Goal: Task Accomplishment & Management: Use online tool/utility

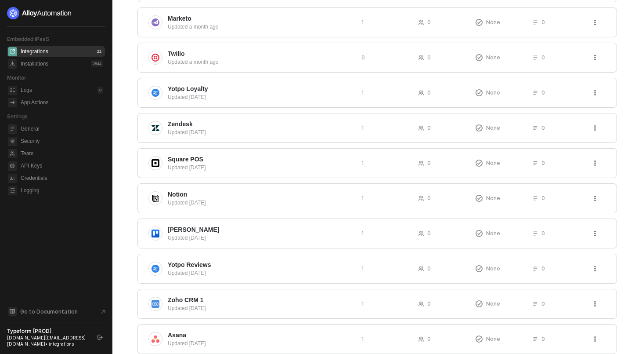
scroll to position [219, 0]
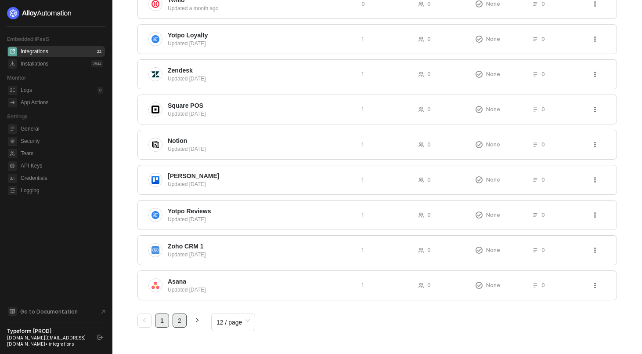
click at [181, 322] on link "2" at bounding box center [179, 320] width 13 height 13
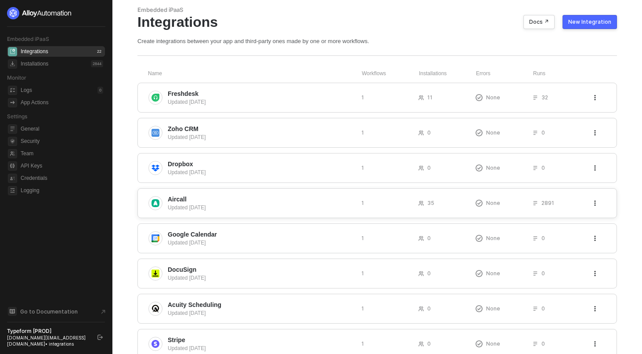
scroll to position [149, 0]
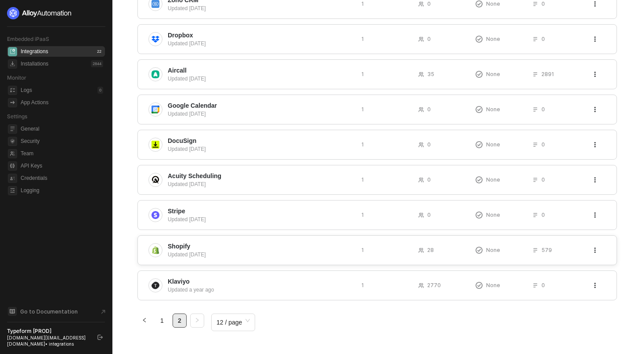
click at [197, 243] on span "Shopify" at bounding box center [261, 246] width 187 height 9
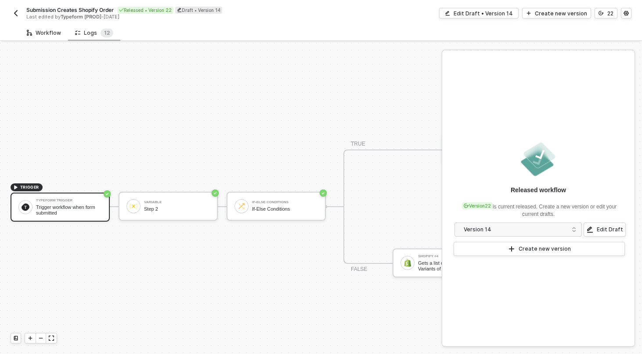
scroll to position [16, 0]
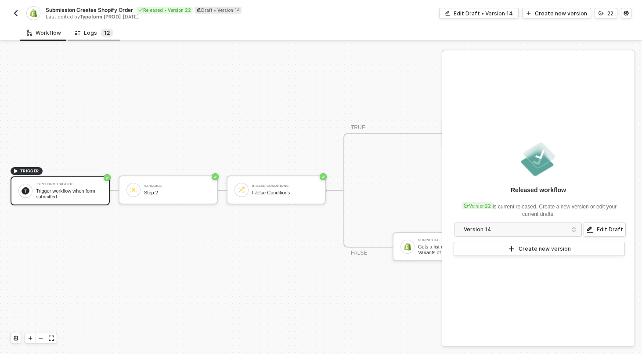
click at [101, 34] on sup "1 2" at bounding box center [107, 33] width 13 height 9
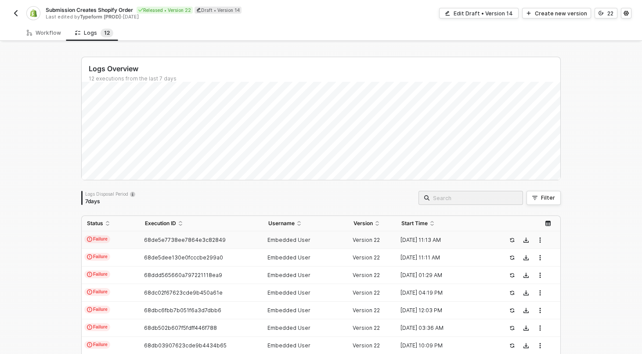
click at [115, 239] on td "Failure" at bounding box center [111, 240] width 58 height 18
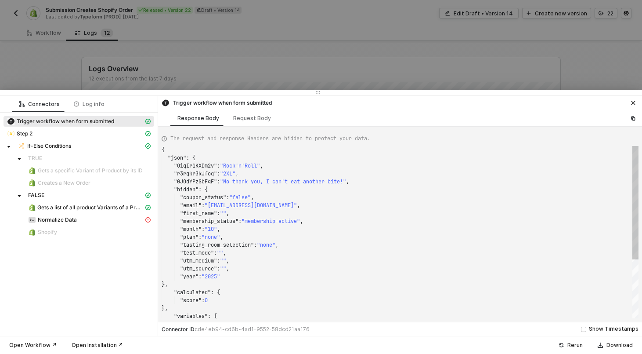
scroll to position [79, 0]
click at [83, 217] on div "Normalize Data" at bounding box center [86, 220] width 116 height 8
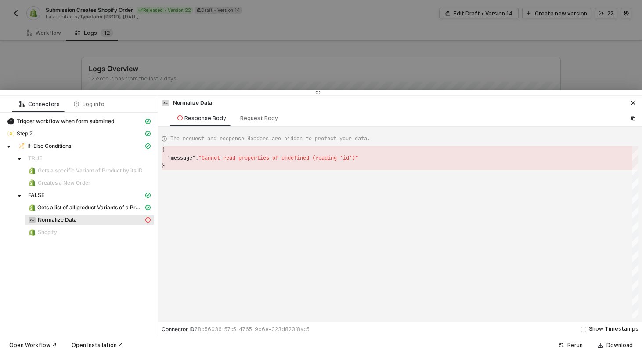
scroll to position [16, 0]
click at [74, 206] on span "Gets a list of all product Variants of a Product" at bounding box center [90, 207] width 106 height 7
type textarea "{ "json": { "productVariants": [] }, "statusCode": 200, "id": "0a1d7fee-1fc9-46…"
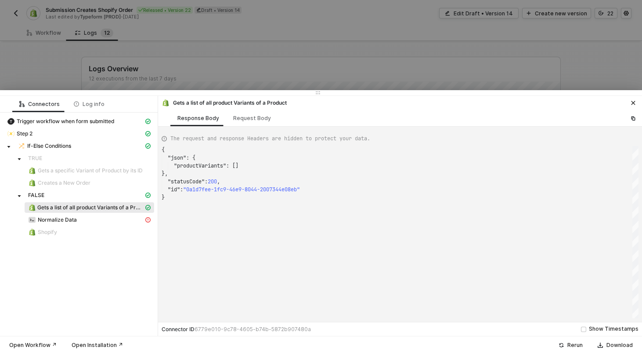
scroll to position [47, 0]
click at [65, 43] on div at bounding box center [321, 177] width 642 height 354
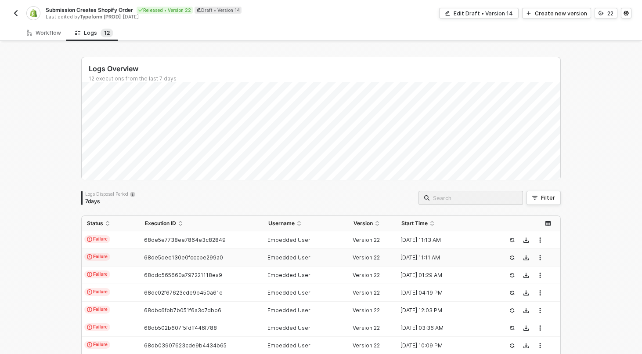
click at [118, 254] on td "Failure" at bounding box center [111, 258] width 58 height 18
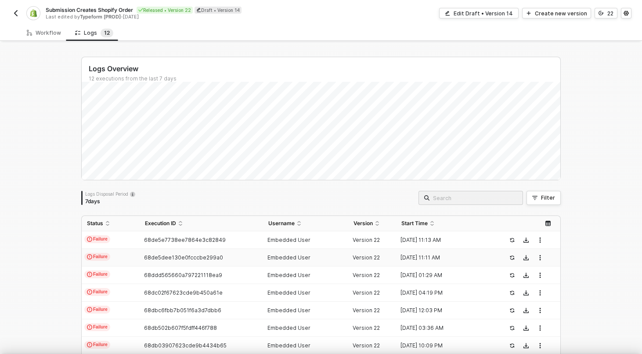
scroll to position [79, 0]
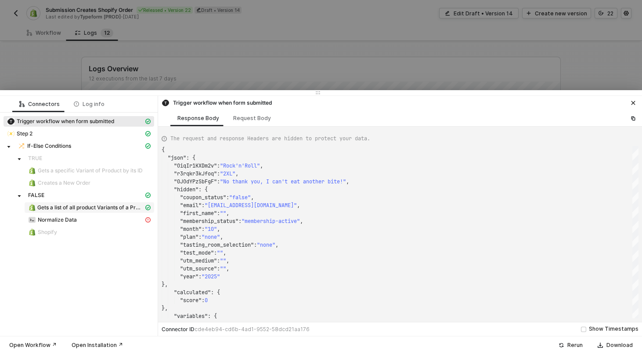
click at [76, 208] on span "Gets a list of all product Variants of a Product" at bounding box center [90, 207] width 106 height 7
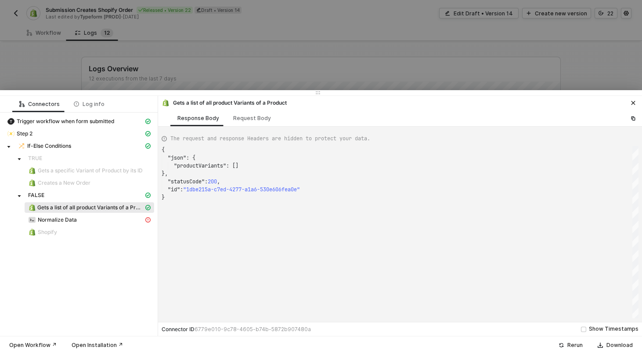
scroll to position [47, 0]
click at [43, 150] on span "If-Else Conditions" at bounding box center [84, 146] width 140 height 11
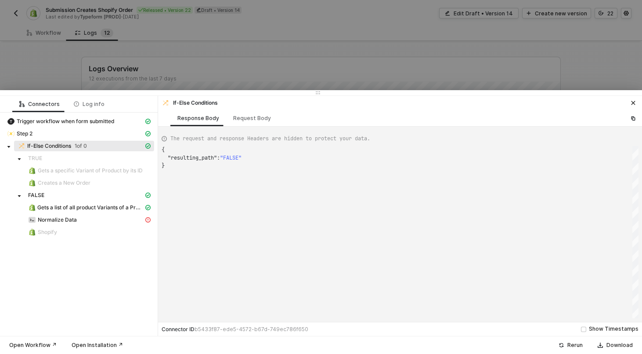
scroll to position [16, 0]
click at [235, 119] on div "Request Body" at bounding box center [252, 118] width 38 height 7
type textarea "{ "conditionSets": [ { "uuid": "dc35b5c7-6817-4736-d9d2-1f0d4765677e", "conditi…"
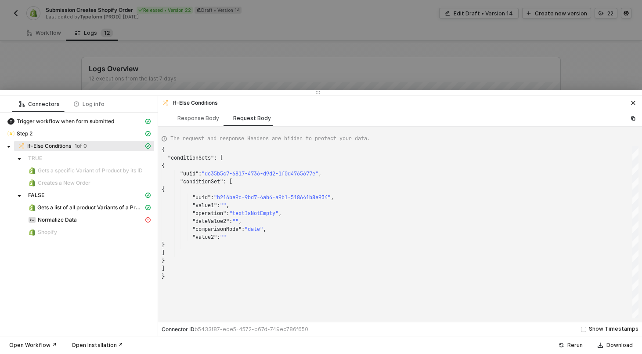
click at [34, 40] on div at bounding box center [321, 177] width 642 height 354
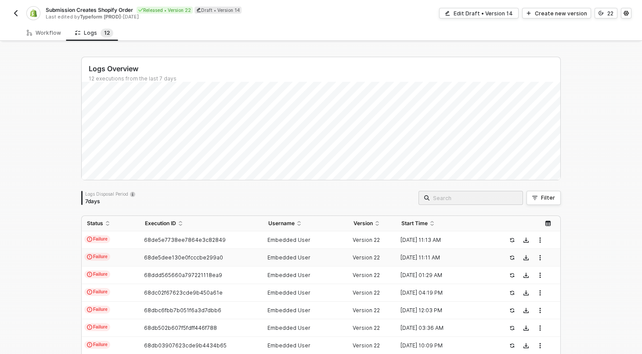
scroll to position [127, 0]
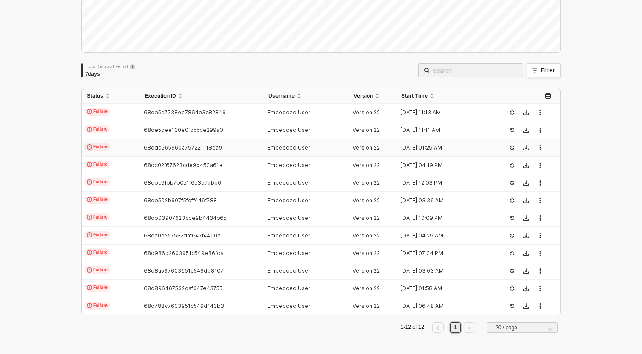
click at [126, 149] on td "Failure" at bounding box center [111, 148] width 58 height 18
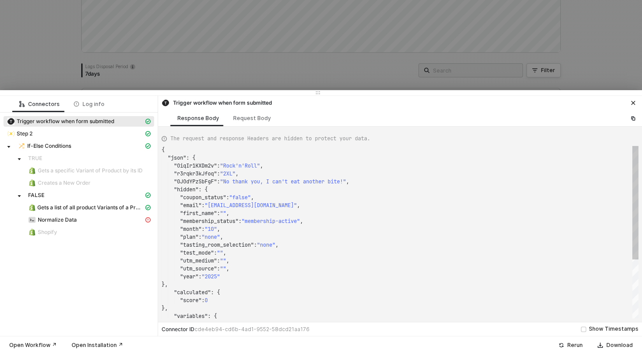
scroll to position [79, 0]
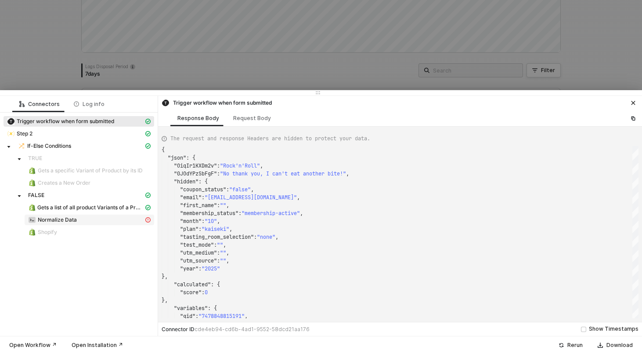
click at [105, 217] on div "Normalize Data" at bounding box center [86, 220] width 116 height 8
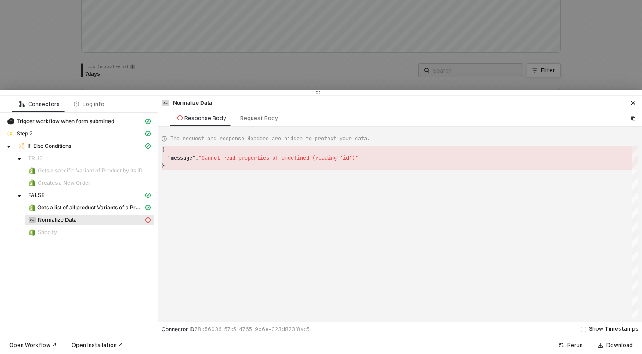
scroll to position [16, 0]
click at [249, 119] on div "Request Body" at bounding box center [259, 118] width 38 height 7
type textarea "{ "customCode": "/* You can access variables on the inputData object. ex:\n\nco…"
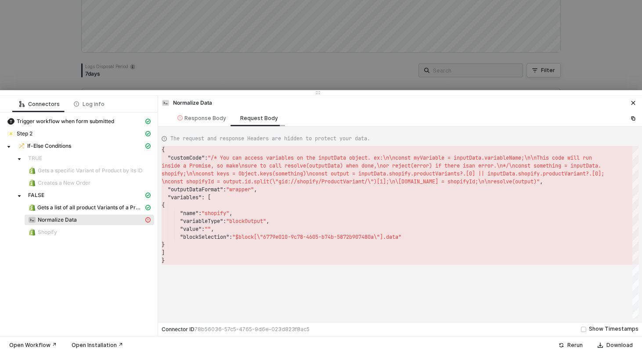
scroll to position [8, 0]
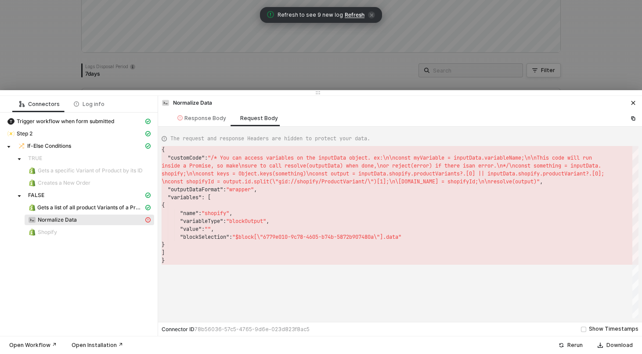
click at [114, 42] on div at bounding box center [321, 177] width 642 height 354
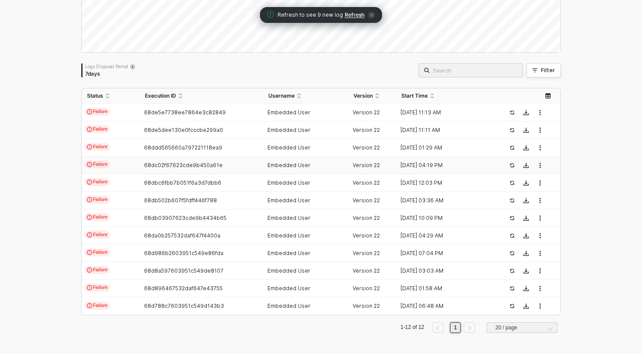
click at [137, 171] on td "Failure" at bounding box center [111, 165] width 58 height 18
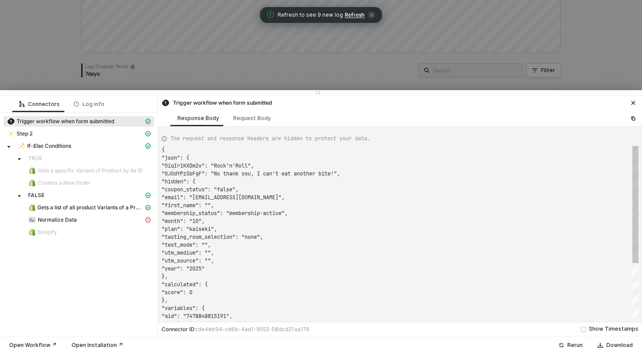
scroll to position [79, 0]
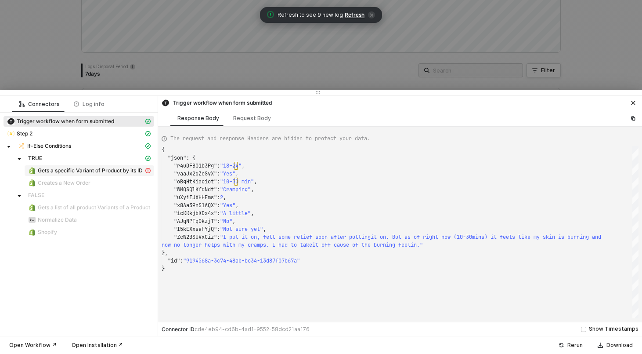
click at [87, 173] on span "Gets a specific Variant of Product by its ID" at bounding box center [90, 170] width 105 height 7
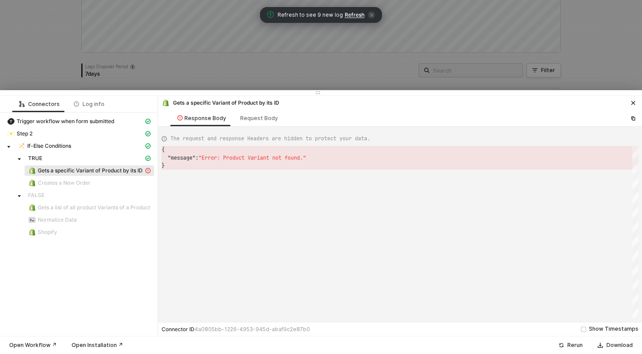
scroll to position [16, 0]
click at [261, 123] on div "Request Body" at bounding box center [259, 118] width 52 height 16
type textarea "{ "keyValuePairs": [], "apiVersion": "shopifyGraphQL", "productId": "gid://shop…"
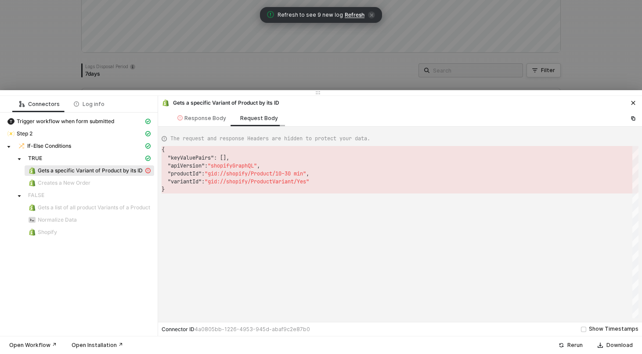
scroll to position [40, 0]
click at [80, 49] on div at bounding box center [321, 177] width 642 height 354
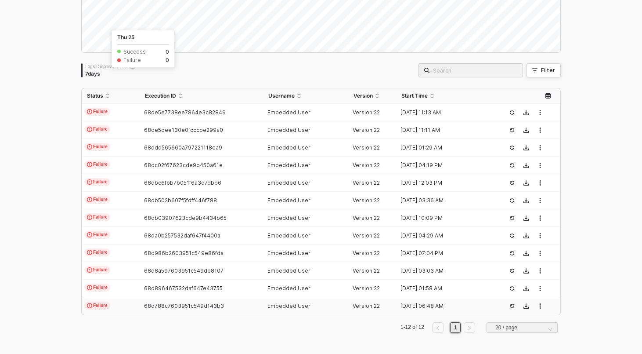
click at [154, 303] on span "68d788c7603951c549d143b3" at bounding box center [184, 305] width 80 height 7
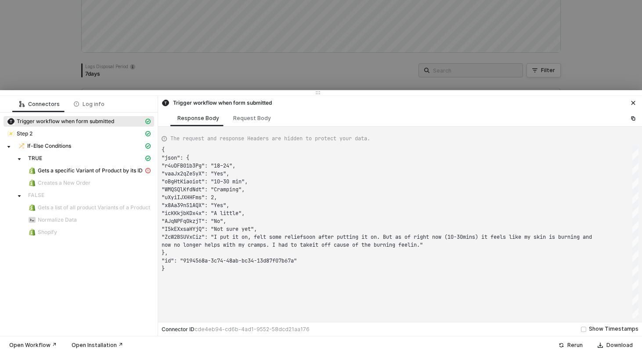
scroll to position [79, 0]
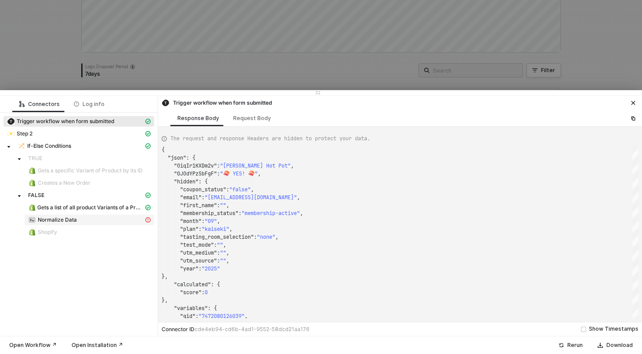
click at [94, 220] on div "Normalize Data" at bounding box center [86, 220] width 116 height 8
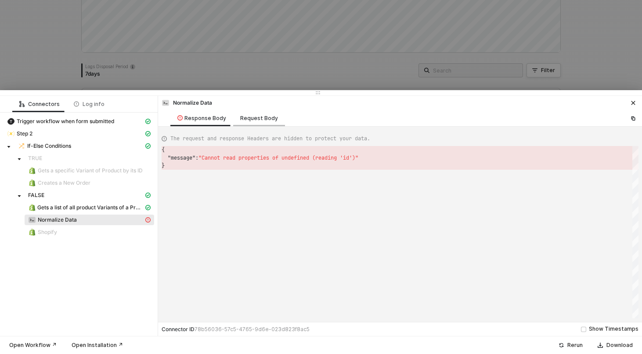
click at [242, 117] on div "Request Body" at bounding box center [259, 118] width 38 height 7
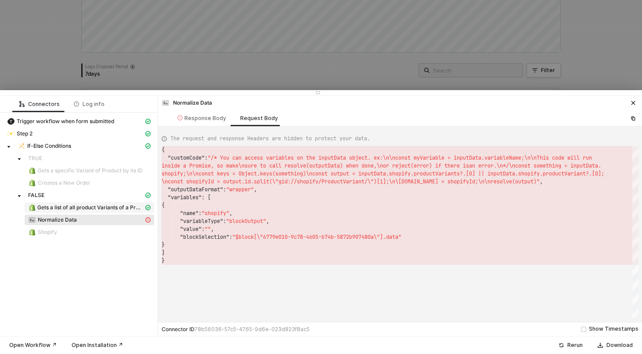
click at [76, 205] on span "Gets a list of all product Variants of a Product" at bounding box center [90, 207] width 106 height 7
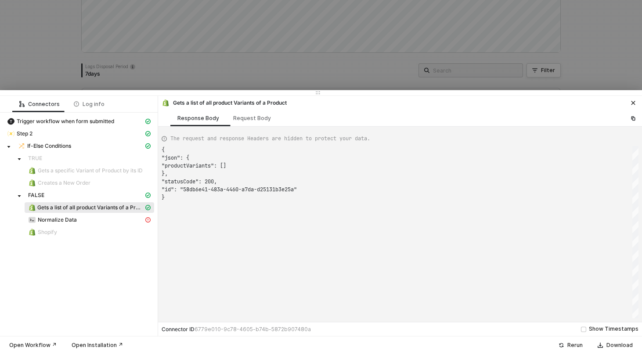
scroll to position [47, 0]
click at [251, 123] on div "Request Body" at bounding box center [252, 118] width 52 height 16
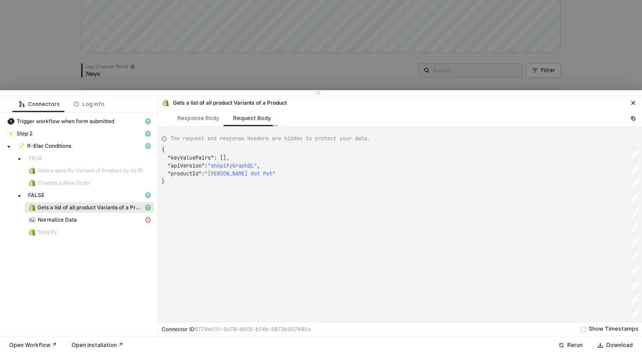
scroll to position [32, 0]
click at [214, 115] on div "Response Body" at bounding box center [198, 118] width 42 height 7
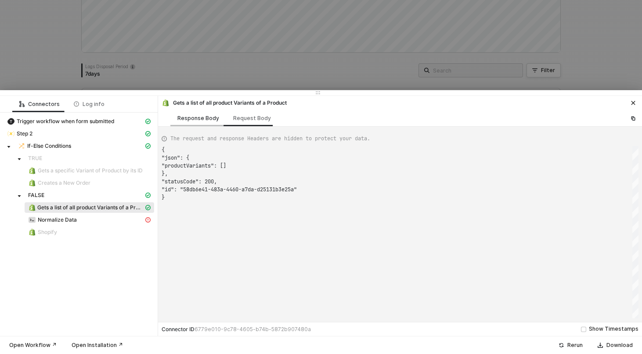
type textarea "{ "json": { "productVariants": [] }, "statusCode": 200, "id": "58db6e41-483a-44…"
click at [123, 75] on div at bounding box center [321, 177] width 642 height 354
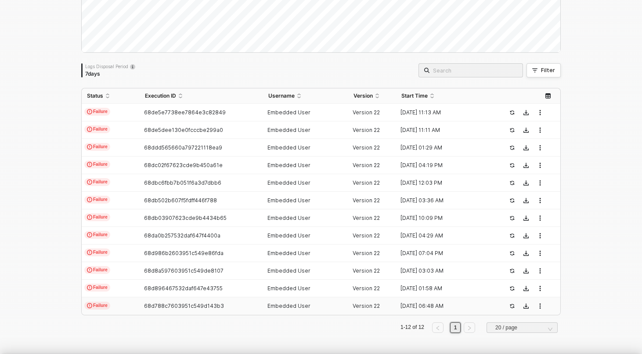
scroll to position [0, 0]
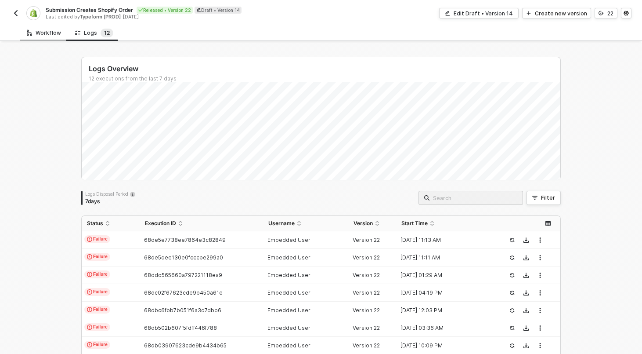
click at [53, 34] on div "Workflow" at bounding box center [44, 32] width 34 height 7
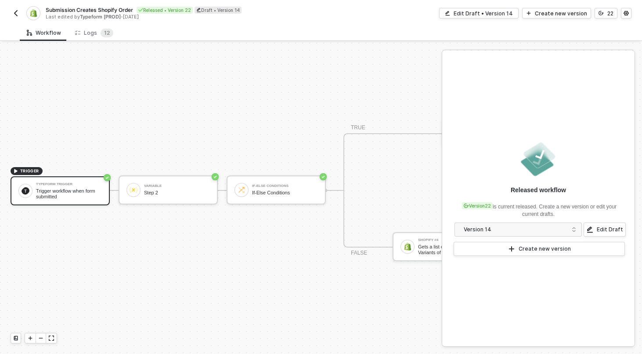
click at [16, 22] on div "Submission Creates Shopify Order Released • Version 22 Draft • Version 14 Last …" at bounding box center [321, 12] width 621 height 25
click at [101, 33] on sup "1 2" at bounding box center [107, 33] width 13 height 9
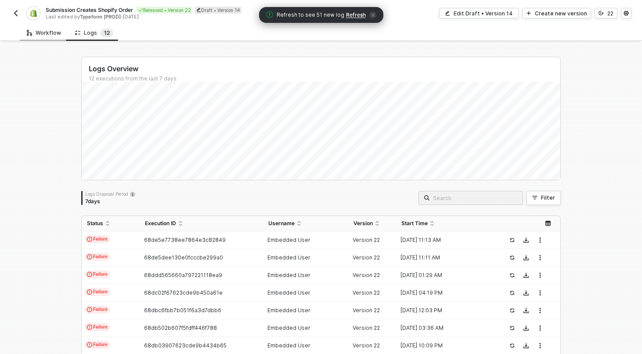
click at [51, 25] on div "Workflow" at bounding box center [44, 33] width 48 height 16
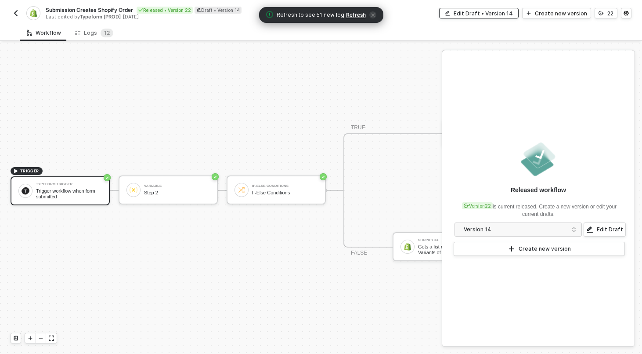
click at [470, 11] on div "Edit Draft • Version 14" at bounding box center [483, 13] width 59 height 7
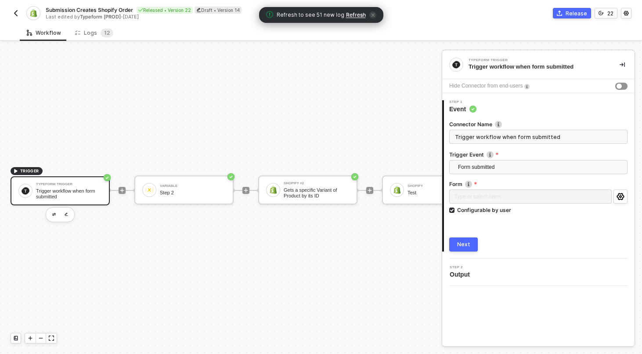
scroll to position [16, 110]
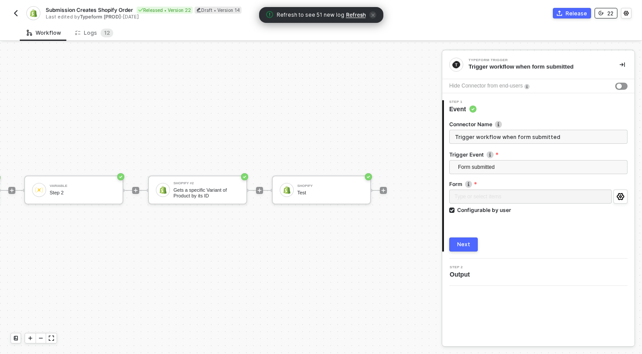
click at [607, 11] on button "22" at bounding box center [606, 13] width 23 height 11
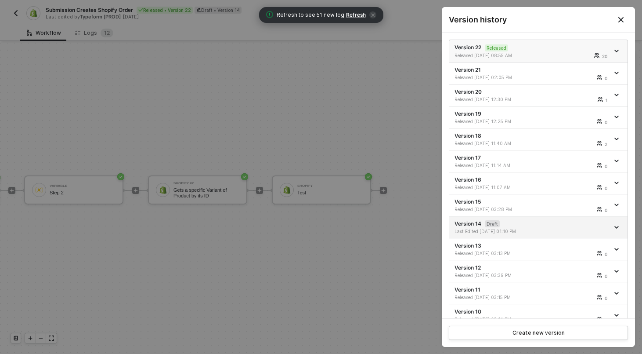
click at [529, 43] on li "Version 22 Released Released [DATE] 08:55 AM 20" at bounding box center [538, 51] width 178 height 22
click at [572, 54] on div "20" at bounding box center [583, 55] width 54 height 5
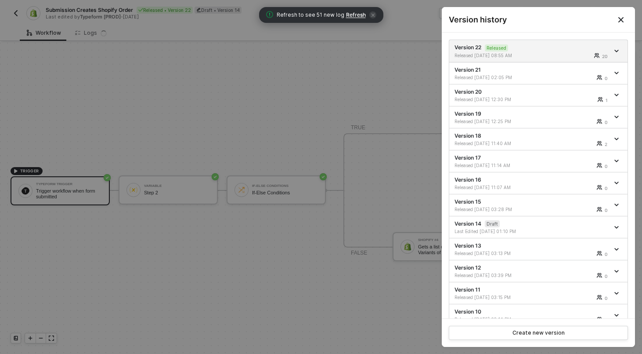
click at [621, 15] on button "Close" at bounding box center [621, 19] width 11 height 11
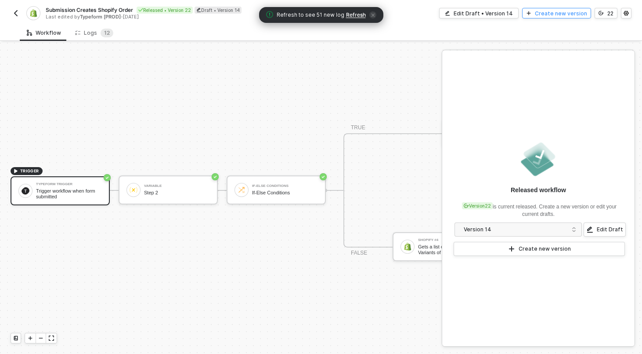
click at [572, 14] on div "Create new version" at bounding box center [561, 13] width 52 height 7
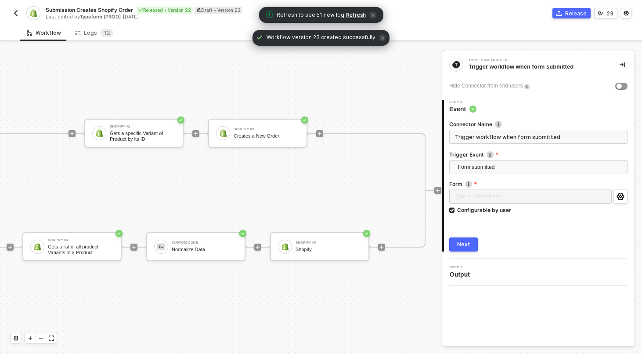
scroll to position [16, 351]
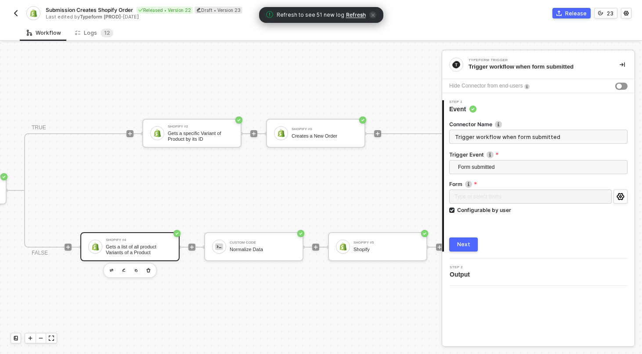
click at [115, 250] on div "Gets a list of all product Variants of a Product" at bounding box center [139, 249] width 66 height 11
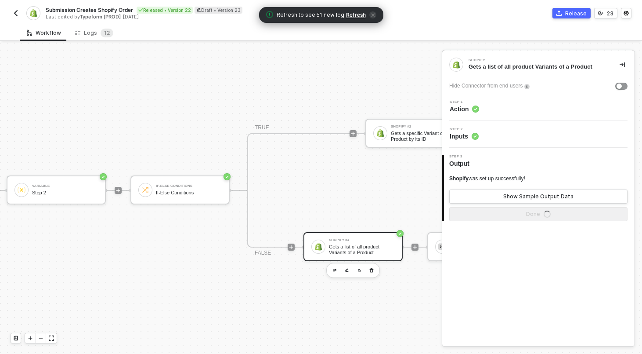
scroll to position [16, 103]
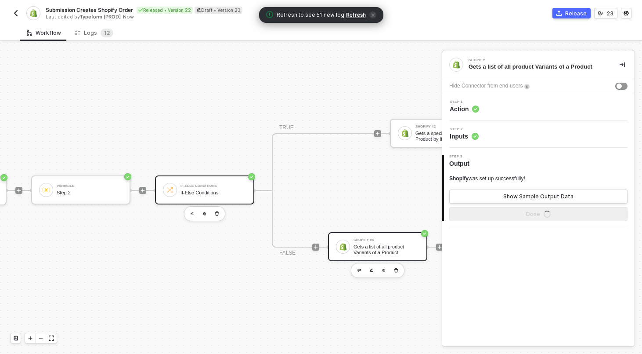
click at [211, 191] on div "If-Else Conditions" at bounding box center [214, 193] width 66 height 6
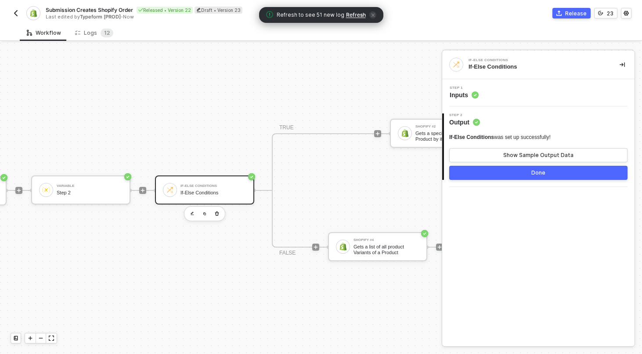
click at [531, 88] on div "Step 1 Inputs" at bounding box center [539, 92] width 190 height 13
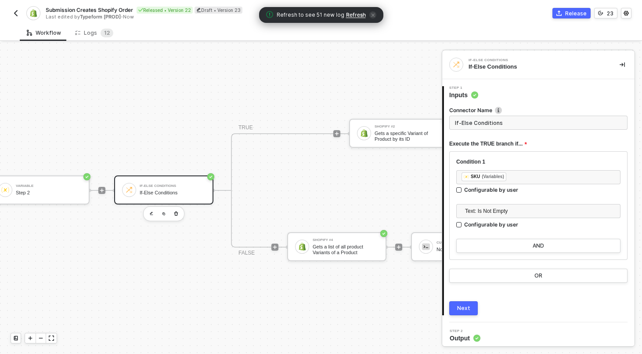
scroll to position [16, 145]
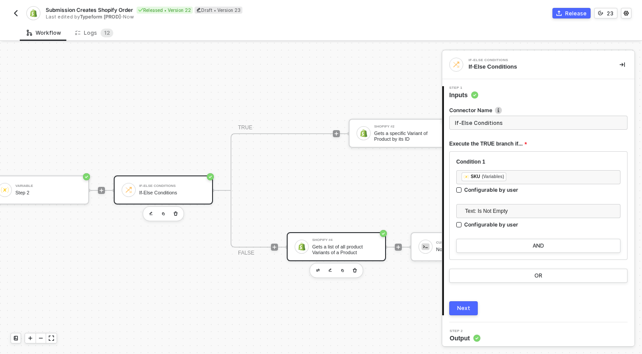
click at [333, 241] on div "Shopify #4" at bounding box center [345, 240] width 66 height 4
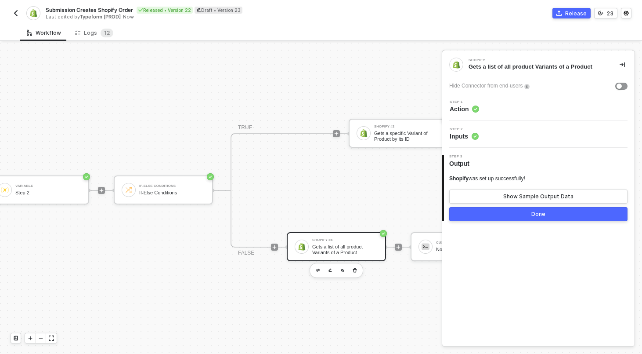
click at [497, 137] on div "Step 2 Inputs" at bounding box center [539, 133] width 190 height 13
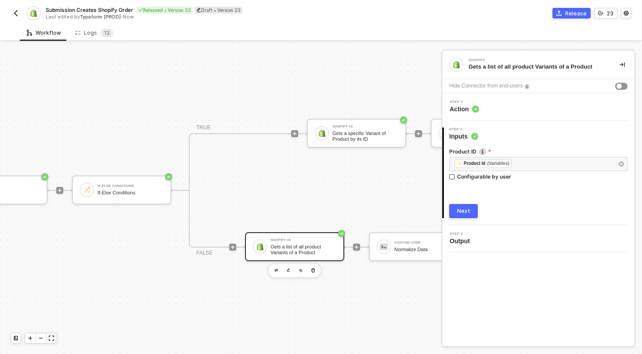
scroll to position [16, 249]
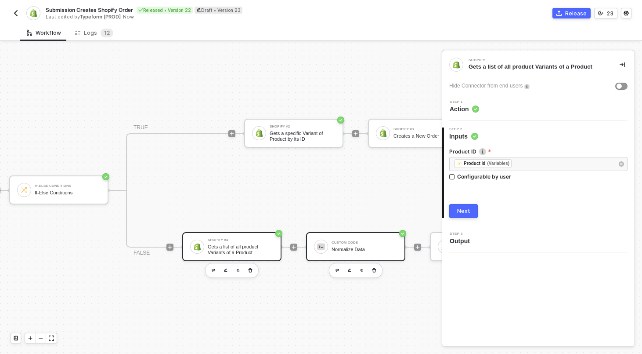
click at [348, 236] on div "Custom Code Normalize Data" at bounding box center [355, 246] width 99 height 29
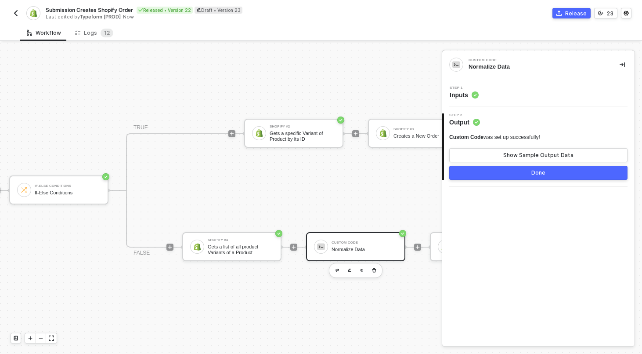
click at [500, 97] on div "Step 1 Inputs" at bounding box center [539, 92] width 190 height 13
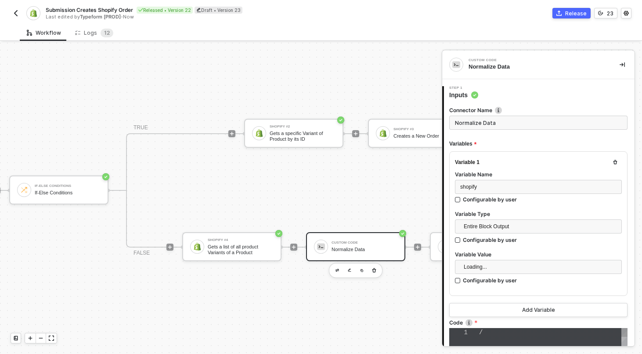
type textarea "/* You can access variables on the inputData object. ex: const myVariable = inp…"
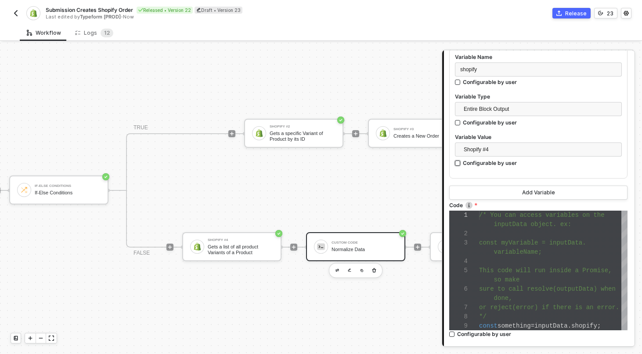
scroll to position [118, 0]
click at [487, 278] on span at bounding box center [486, 278] width 15 height 7
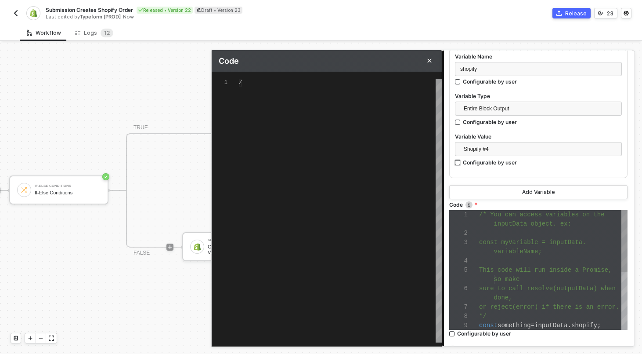
type textarea "/* You can access variables on the inputData object. ex: const myVariable = inp…"
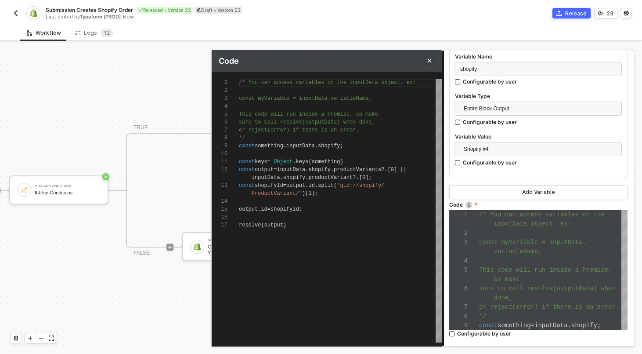
click at [432, 62] on icon "Close" at bounding box center [429, 60] width 5 height 5
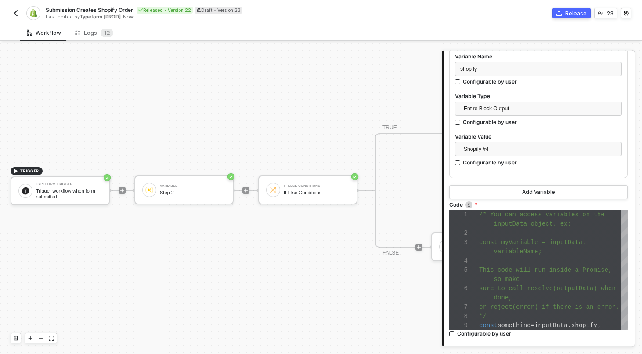
scroll to position [16, 92]
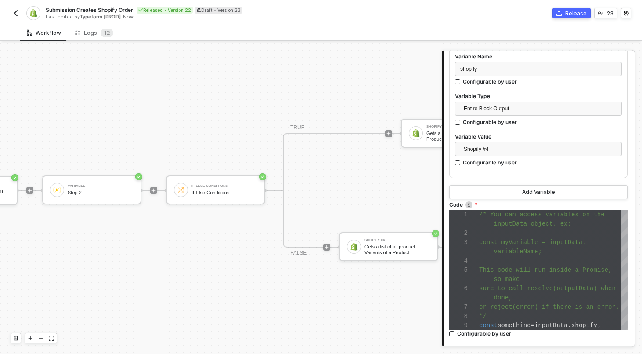
click at [96, 44] on div "TRIGGER Typeform Trigger Trigger workflow when form submitted Variable Step 2 I…" at bounding box center [333, 189] width 850 height 327
click at [96, 37] on div "Logs 1 2" at bounding box center [94, 33] width 52 height 16
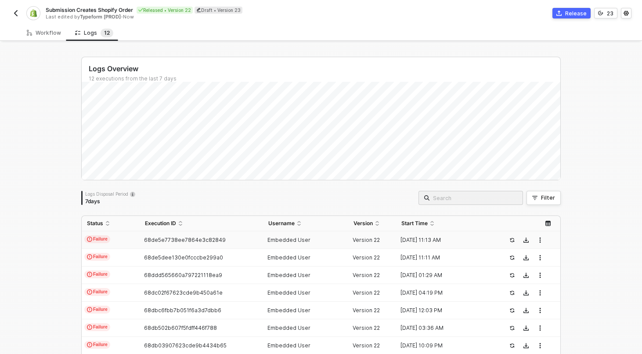
click at [137, 240] on td "Failure" at bounding box center [111, 240] width 58 height 18
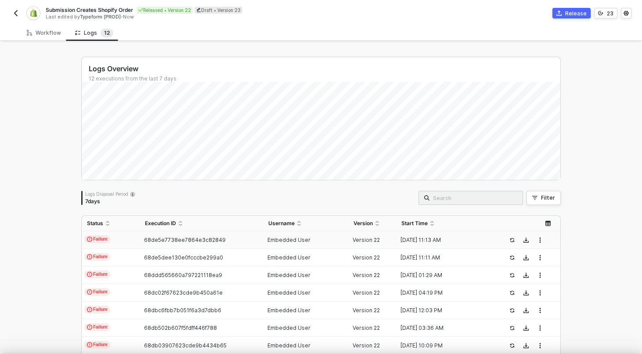
scroll to position [79, 0]
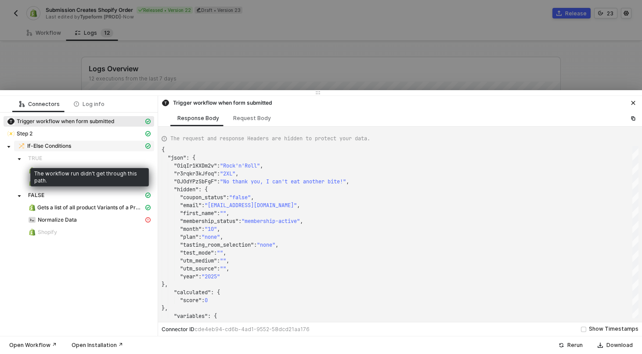
click at [66, 146] on span "If-Else Conditions" at bounding box center [49, 145] width 44 height 7
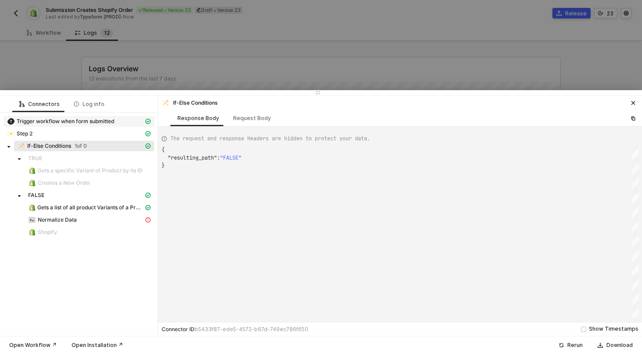
click at [45, 119] on span "Trigger workflow when form submitted" at bounding box center [66, 121] width 98 height 7
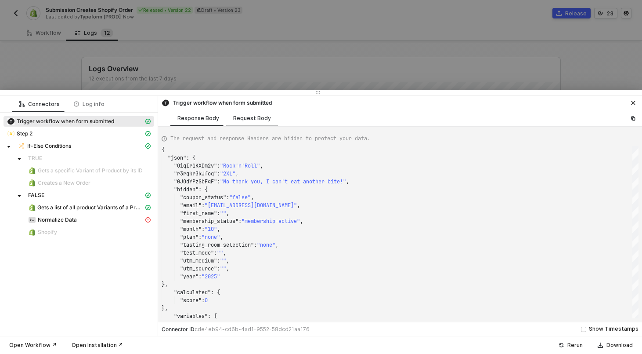
click at [257, 115] on div "Request Body" at bounding box center [252, 118] width 38 height 7
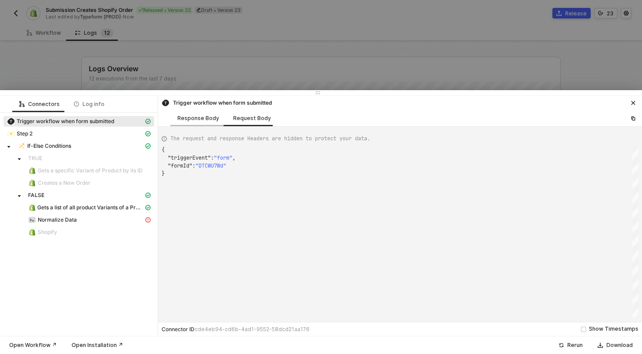
click at [201, 122] on div "Response Body" at bounding box center [198, 118] width 56 height 16
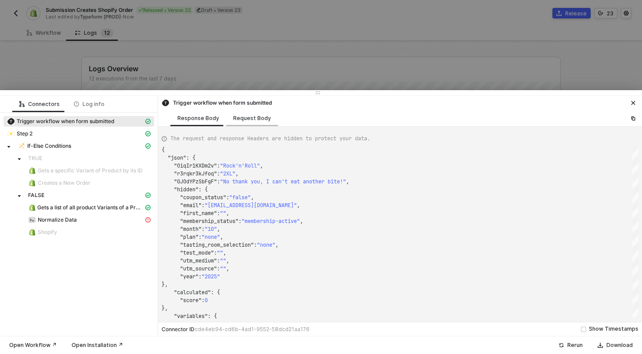
click at [253, 122] on div "Request Body" at bounding box center [252, 118] width 52 height 16
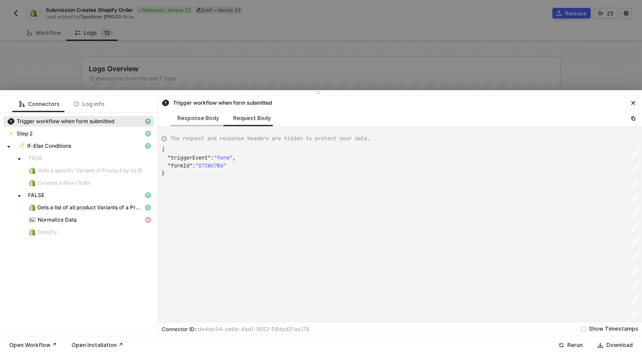
click at [202, 113] on div "Response Body" at bounding box center [198, 118] width 56 height 16
type textarea "{ "json": { "OiqIr1KXDm2v": "Rock'n'Roll", "r3rqkr3kJfoq": "2XL", "0JOdYPzSbFgF…"
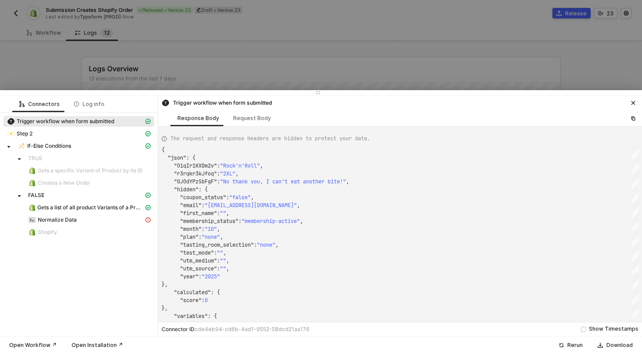
click at [135, 55] on div at bounding box center [321, 177] width 642 height 354
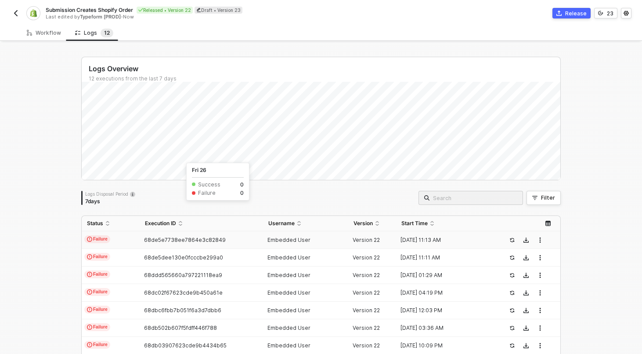
scroll to position [127, 0]
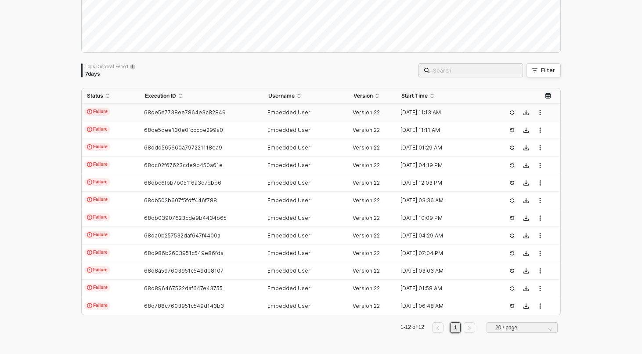
click at [124, 114] on td "Failure" at bounding box center [111, 113] width 58 height 18
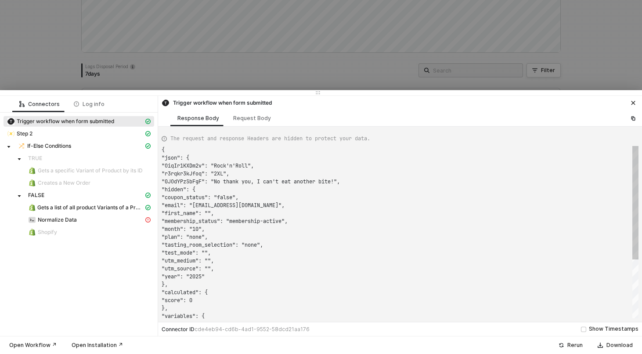
scroll to position [79, 0]
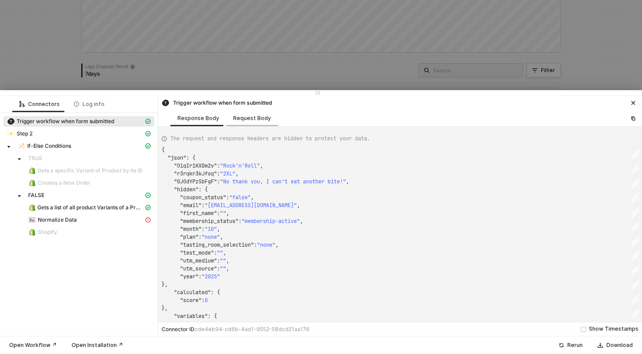
click at [241, 118] on div "Request Body" at bounding box center [252, 118] width 38 height 7
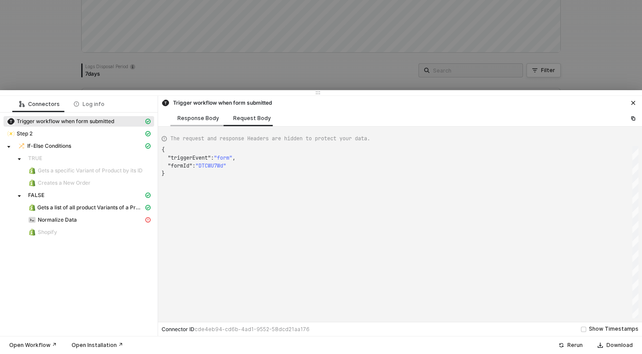
click at [201, 115] on div "Response Body" at bounding box center [198, 118] width 42 height 7
type textarea "{ "json": { "OiqIr1KXDm2v": "Rock'n'Roll", "r3rqkr3kJfoq": "2XL", "0JOdYPzSbFgF…"
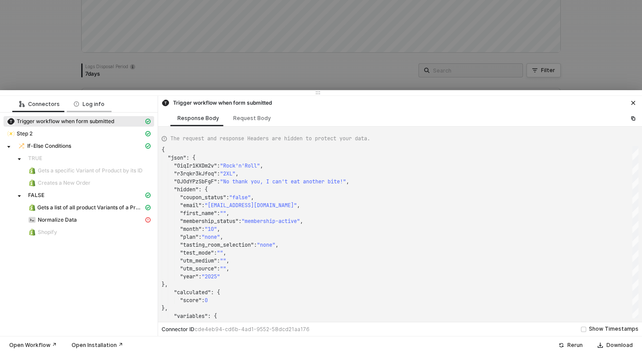
click at [89, 105] on div "Log info" at bounding box center [89, 104] width 31 height 7
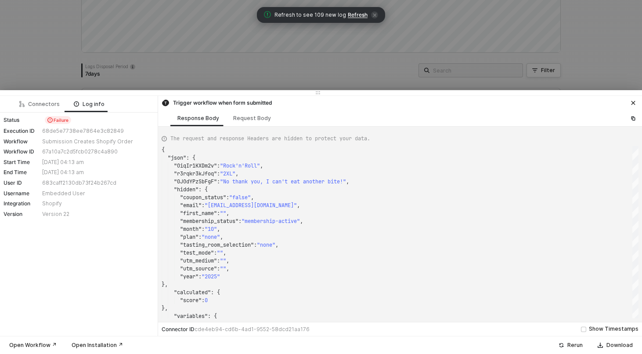
click at [272, 62] on div at bounding box center [321, 177] width 642 height 354
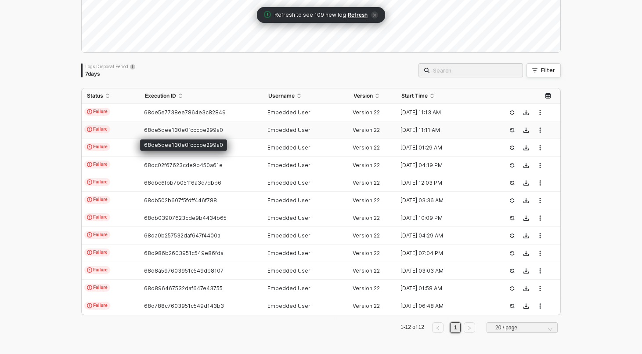
click at [145, 126] on span "68de5dee130e0fcccbe299a0" at bounding box center [183, 129] width 79 height 7
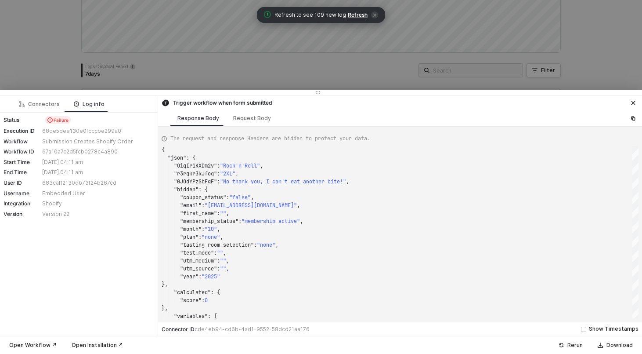
click at [177, 61] on div at bounding box center [321, 177] width 642 height 354
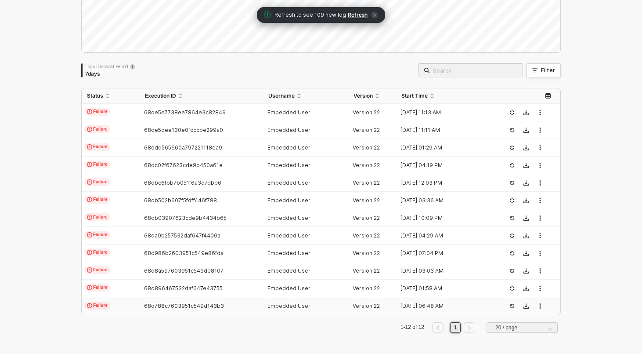
click at [139, 305] on td "Failure" at bounding box center [111, 306] width 58 height 18
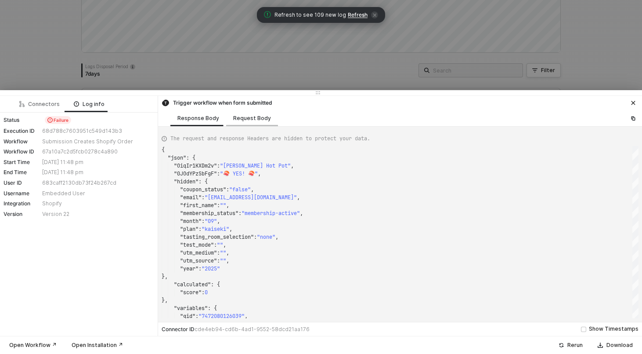
click at [241, 117] on div "Request Body" at bounding box center [252, 118] width 38 height 7
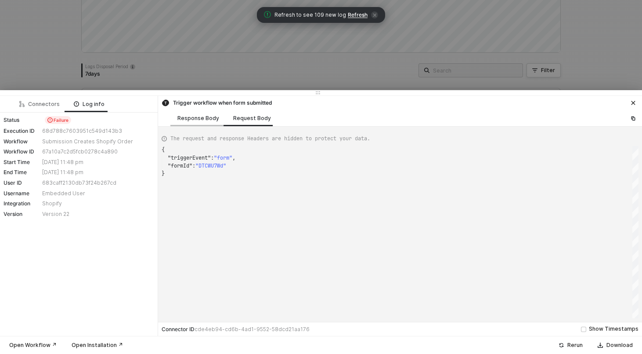
click at [195, 120] on div "Response Body" at bounding box center [198, 118] width 42 height 7
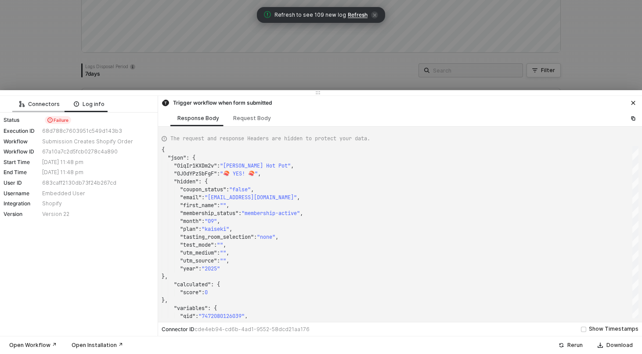
click at [36, 97] on div "Connectors" at bounding box center [39, 104] width 54 height 16
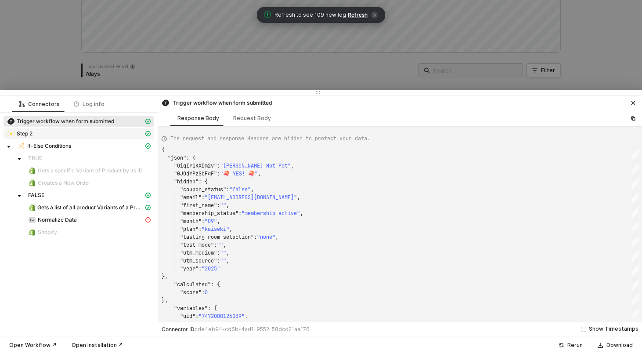
click at [51, 135] on div "Step 2" at bounding box center [75, 134] width 137 height 8
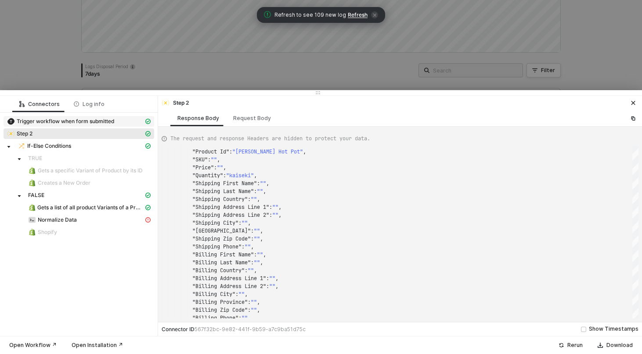
click at [54, 123] on span "Trigger workflow when form submitted" at bounding box center [66, 121] width 98 height 7
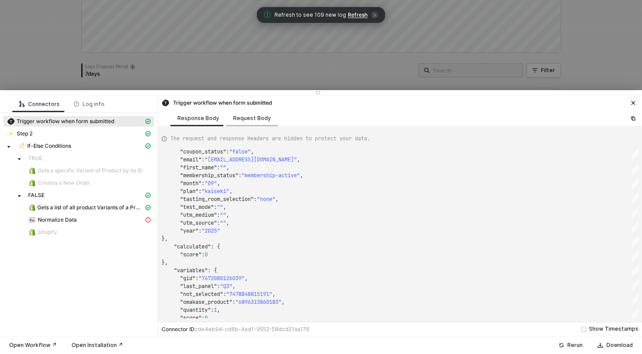
click at [258, 119] on div "Request Body" at bounding box center [252, 118] width 38 height 7
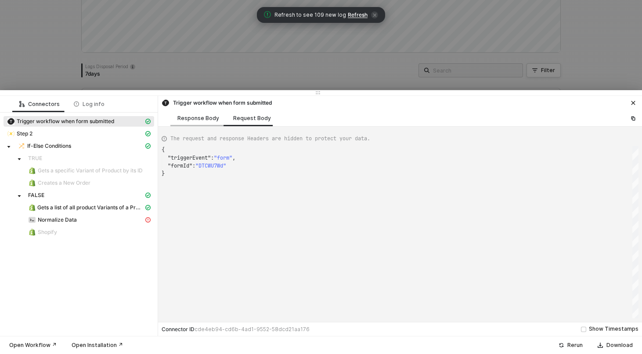
click at [207, 118] on div "Response Body" at bounding box center [198, 118] width 42 height 7
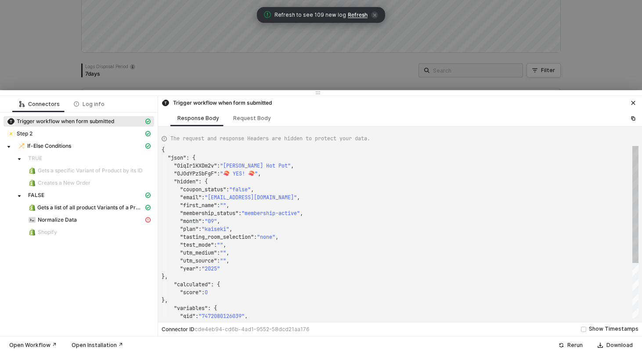
scroll to position [79, 0]
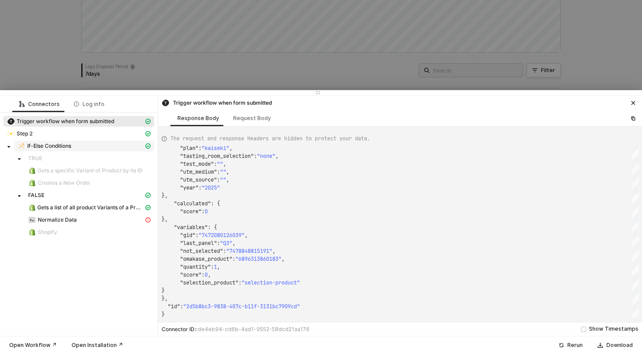
click at [52, 143] on span "If-Else Conditions" at bounding box center [49, 145] width 44 height 7
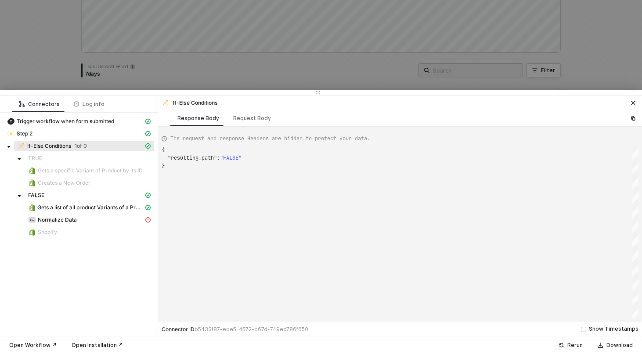
scroll to position [16, 0]
click at [255, 116] on div "Request Body" at bounding box center [252, 118] width 38 height 7
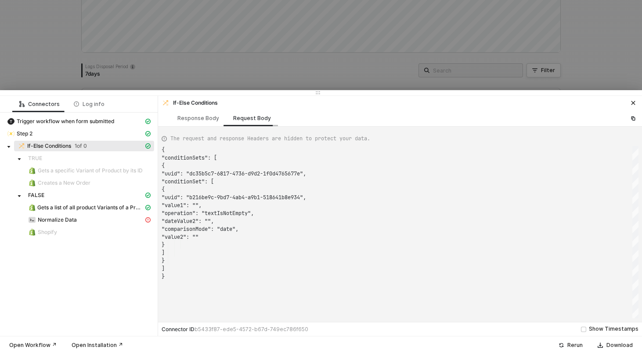
scroll to position [79, 0]
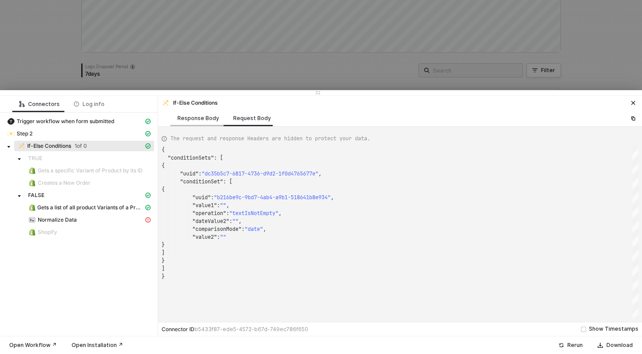
click at [203, 115] on div "Response Body" at bounding box center [198, 118] width 42 height 7
type textarea "{ "resulting_path": "FALSE" }"
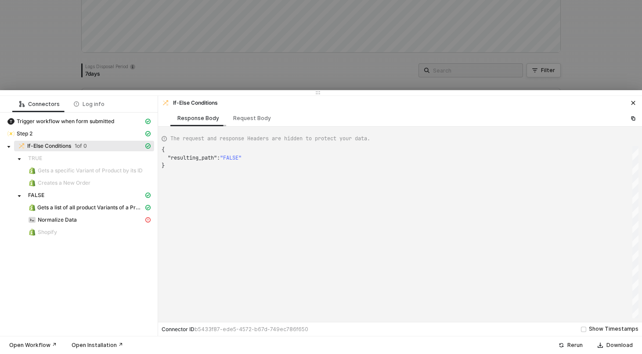
scroll to position [16, 0]
click at [179, 65] on div at bounding box center [321, 177] width 642 height 354
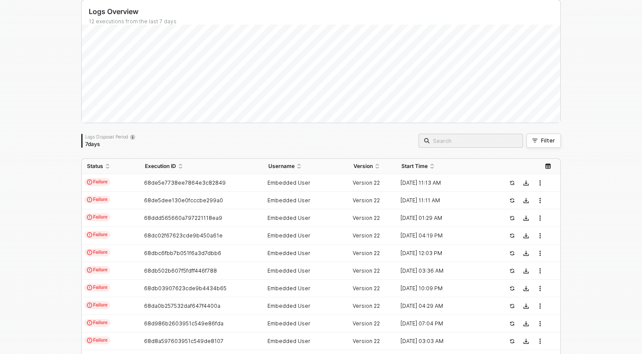
scroll to position [0, 0]
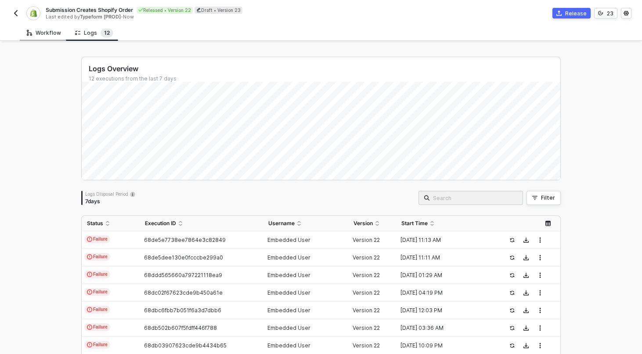
click at [51, 32] on div "Workflow" at bounding box center [44, 32] width 34 height 7
type textarea "/* You can access variables on the inputData object. ex: const myVariable = inp…"
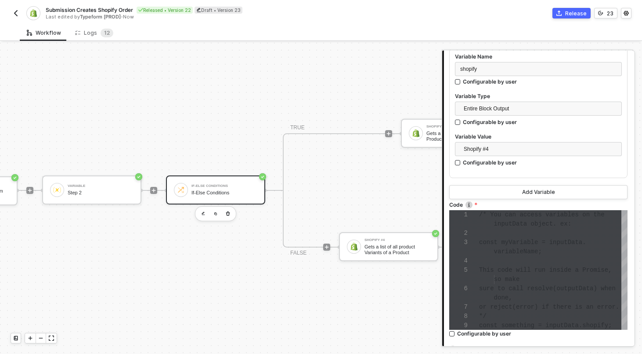
click at [205, 191] on div "If-Else Conditions" at bounding box center [224, 193] width 66 height 6
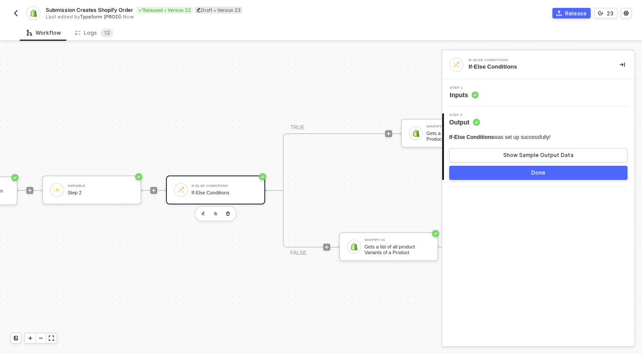
click at [524, 90] on div "Step 1 Inputs" at bounding box center [539, 92] width 190 height 13
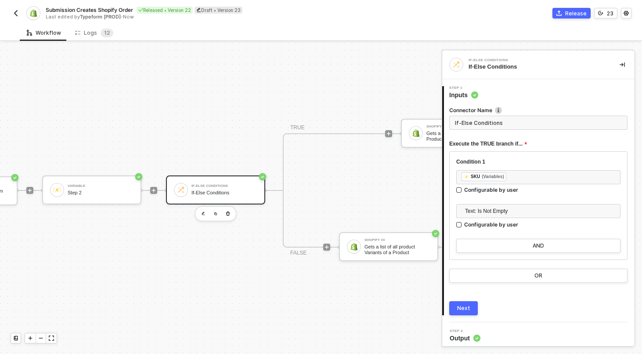
click at [90, 42] on div "Workflow Logs 1 2 TRIGGER Typeform Trigger Trigger workflow when form submitted…" at bounding box center [321, 189] width 642 height 329
click at [90, 34] on div "Logs 1 2" at bounding box center [94, 33] width 38 height 9
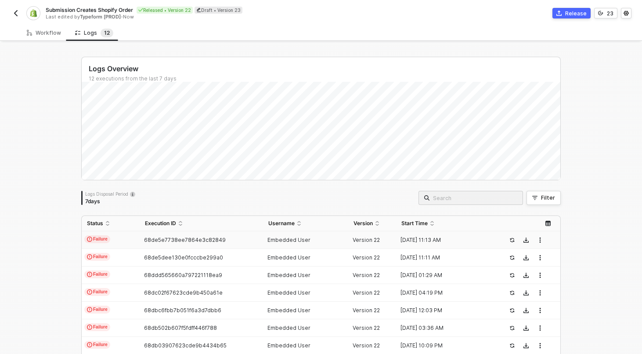
click at [142, 236] on div "68de5e7738ee7864e3c82849" at bounding box center [198, 239] width 116 height 7
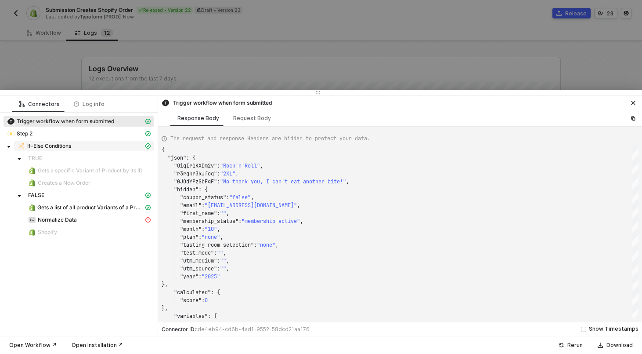
click at [62, 142] on div "If-Else Conditions" at bounding box center [81, 146] width 126 height 8
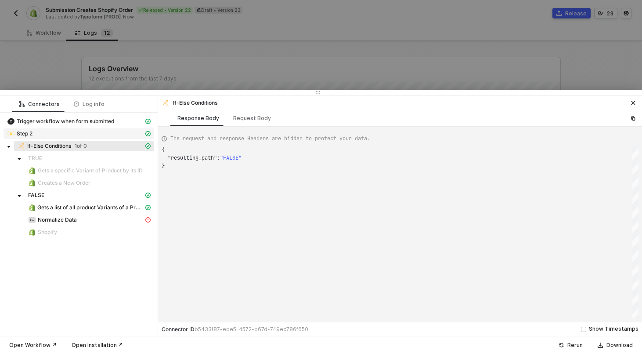
click at [57, 131] on div "Step 2" at bounding box center [75, 134] width 137 height 8
type textarea "{ "json": { "variables": [ { "variables": { "Product Id": "Rock'n'Roll", "SKU":…"
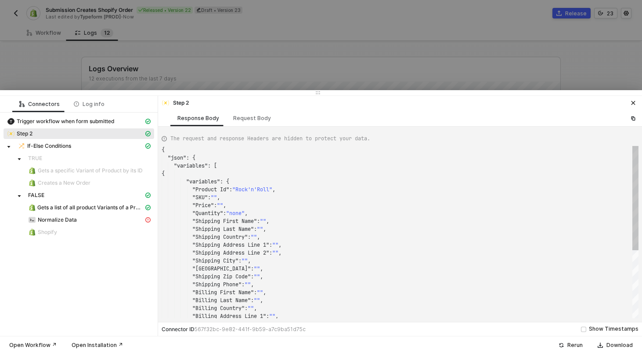
scroll to position [79, 0]
click at [226, 45] on div at bounding box center [321, 177] width 642 height 354
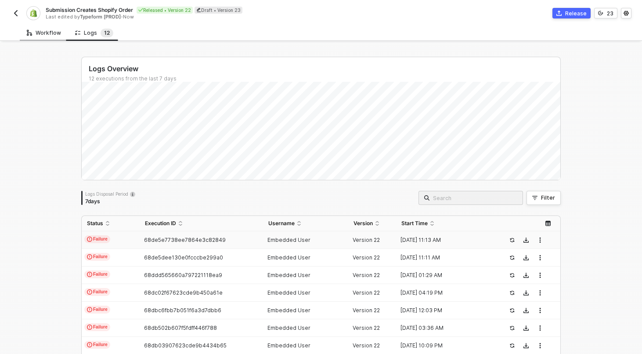
click at [47, 31] on div "Workflow" at bounding box center [44, 32] width 34 height 7
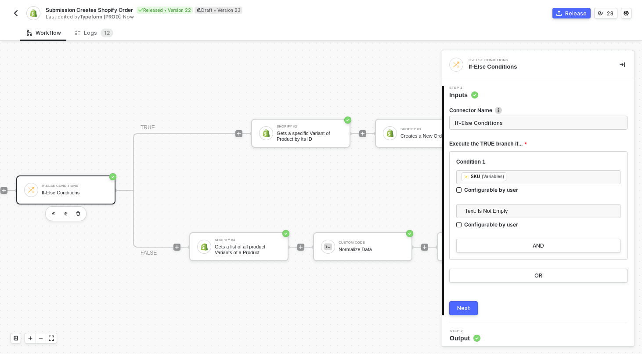
scroll to position [16, 247]
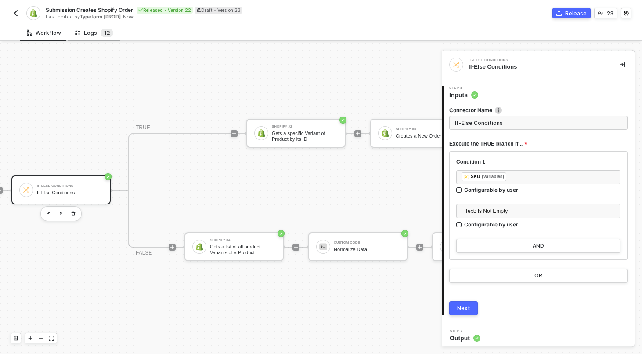
click at [107, 33] on span "2" at bounding box center [108, 32] width 3 height 7
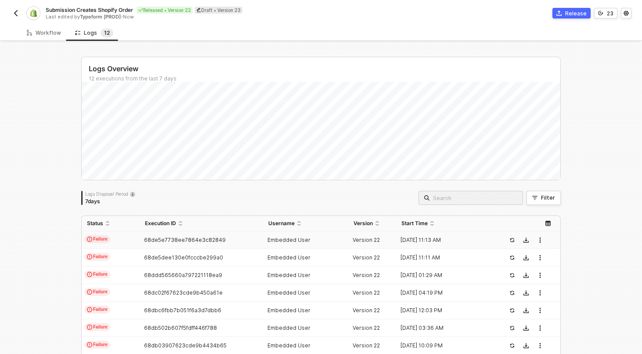
click at [137, 238] on td "Failure" at bounding box center [111, 240] width 58 height 18
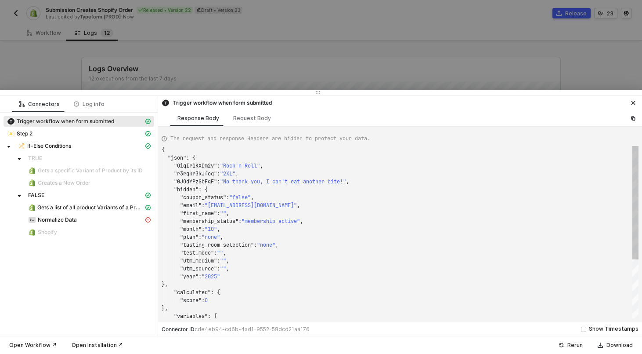
scroll to position [79, 0]
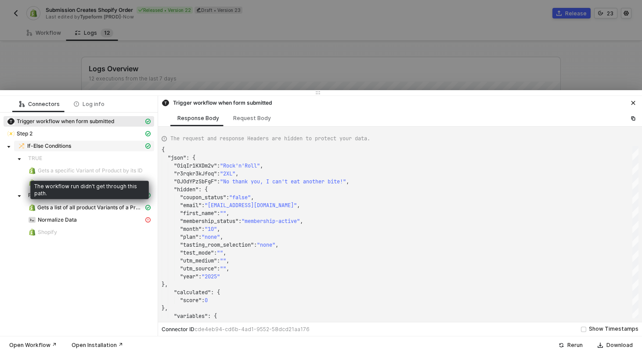
click at [74, 146] on div "If-Else Conditions" at bounding box center [81, 146] width 126 height 8
type textarea "{ "resulting_path": "FALSE" }"
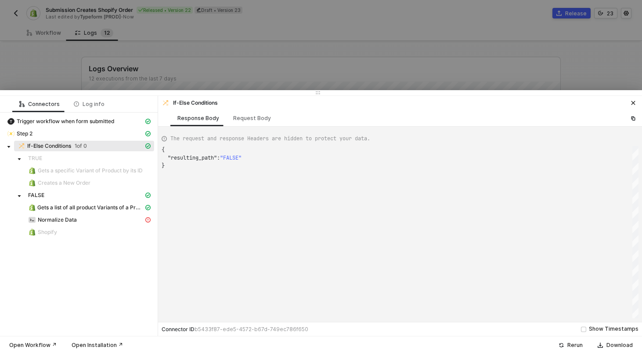
scroll to position [16, 0]
click at [156, 58] on div at bounding box center [321, 177] width 642 height 354
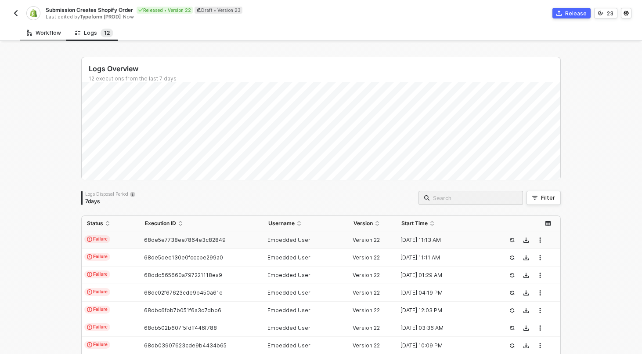
click at [39, 34] on div "Workflow" at bounding box center [44, 32] width 34 height 7
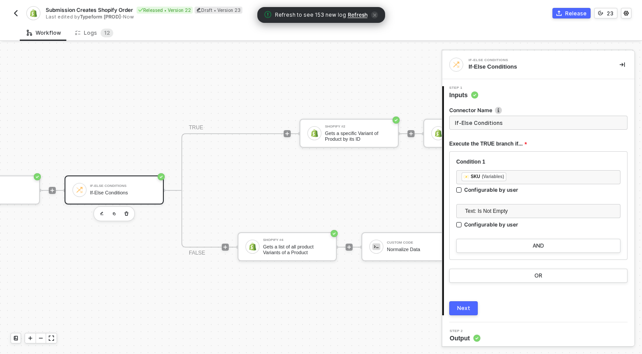
scroll to position [16, 194]
click at [83, 32] on div "Logs 1 2" at bounding box center [94, 33] width 38 height 9
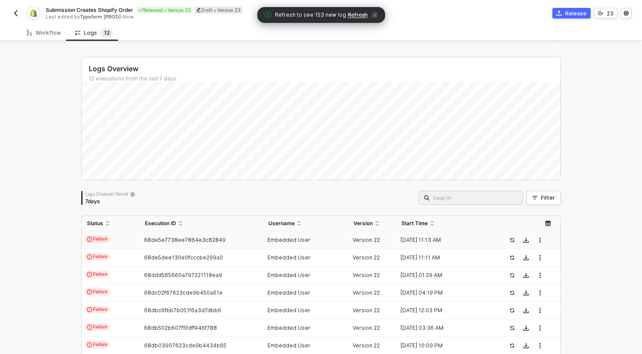
click at [134, 242] on td "Failure" at bounding box center [111, 240] width 58 height 18
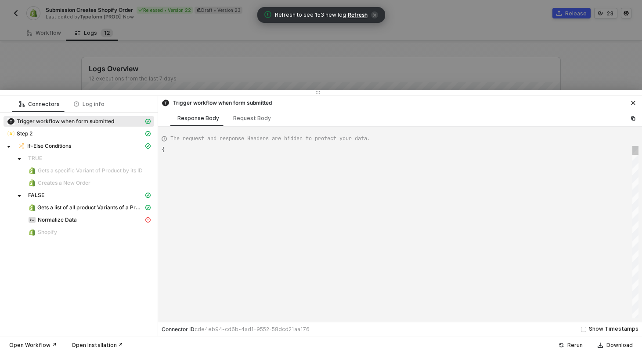
scroll to position [79, 0]
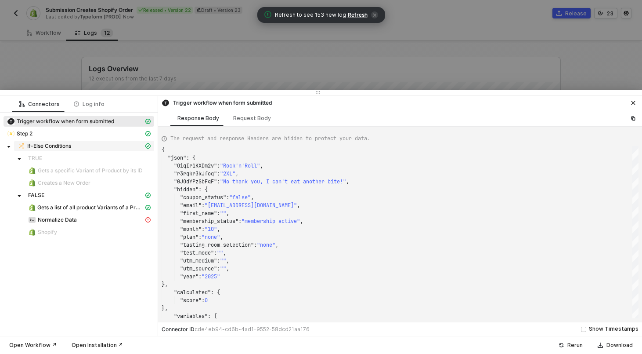
click at [80, 147] on div "If-Else Conditions" at bounding box center [81, 146] width 126 height 8
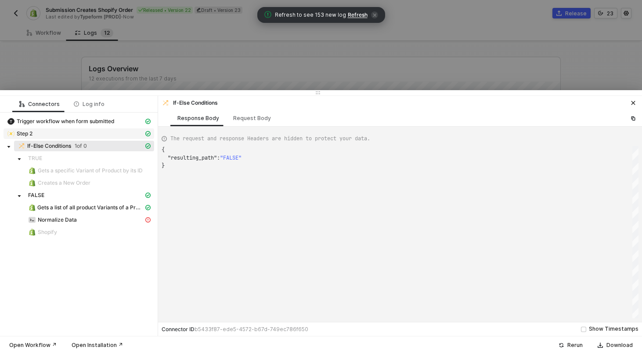
click at [61, 131] on div "Step 2" at bounding box center [75, 134] width 137 height 8
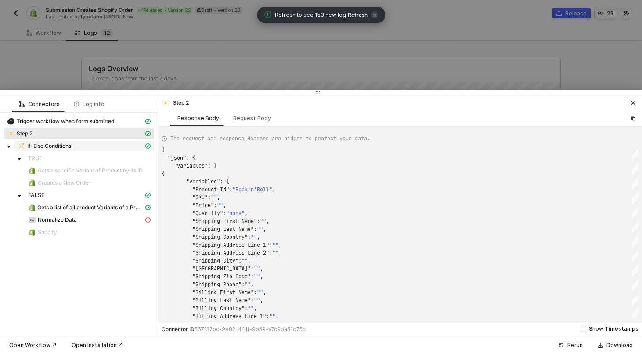
click at [59, 145] on span "If-Else Conditions" at bounding box center [49, 145] width 44 height 7
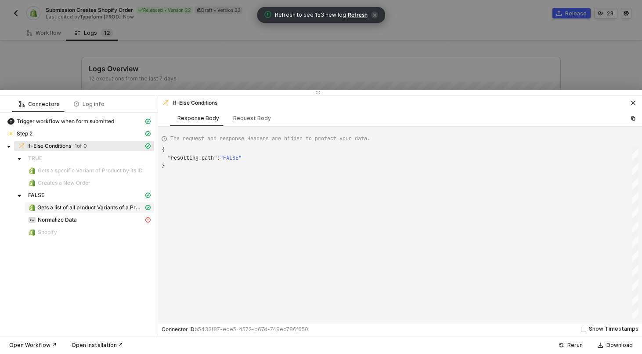
click at [57, 210] on span "Gets a list of all product Variants of a Product" at bounding box center [90, 207] width 106 height 7
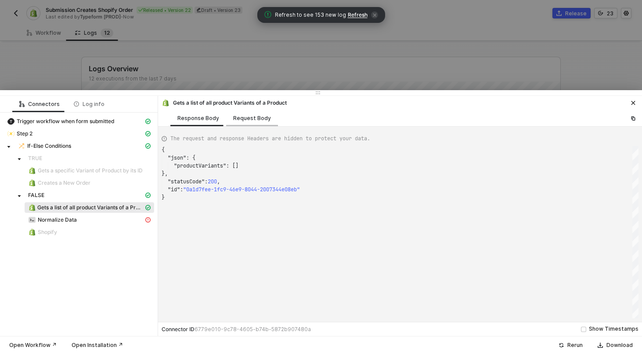
click at [252, 121] on div "Request Body" at bounding box center [252, 118] width 38 height 7
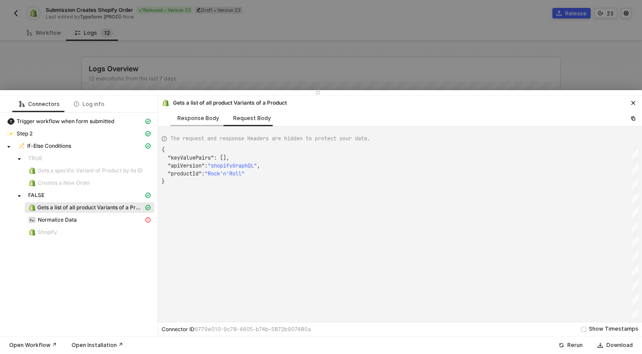
click at [200, 117] on div "Response Body" at bounding box center [198, 118] width 42 height 7
type textarea "{ "json": { "productVariants": [] }, "statusCode": 200, "id": "0a1d7fee-1fc9-46…"
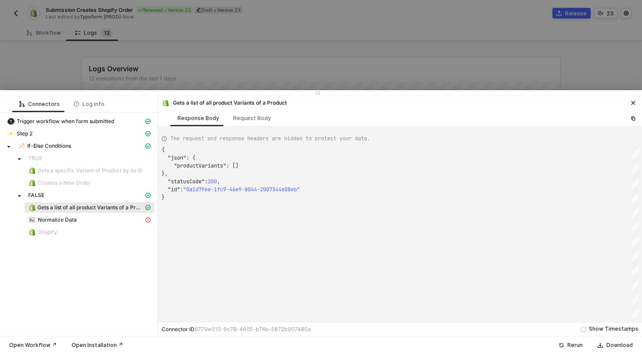
click at [181, 55] on div at bounding box center [321, 177] width 642 height 354
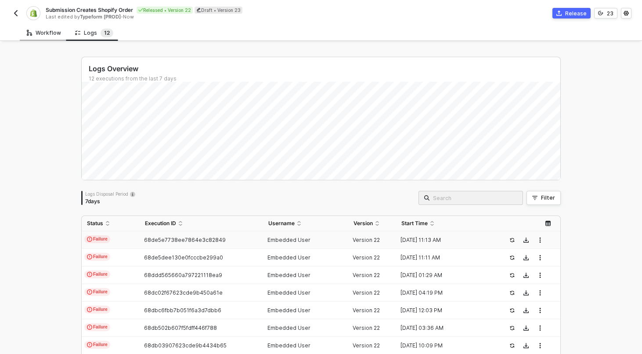
click at [47, 33] on div "Workflow" at bounding box center [44, 32] width 34 height 7
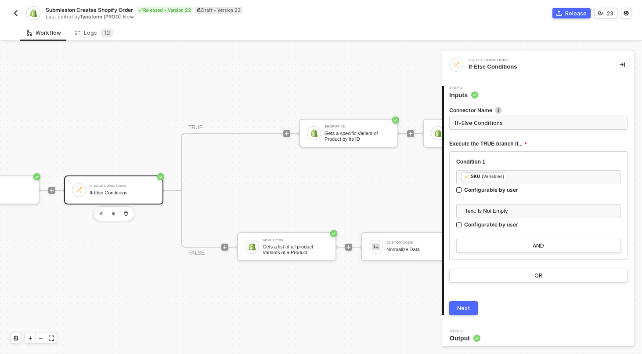
scroll to position [16, 228]
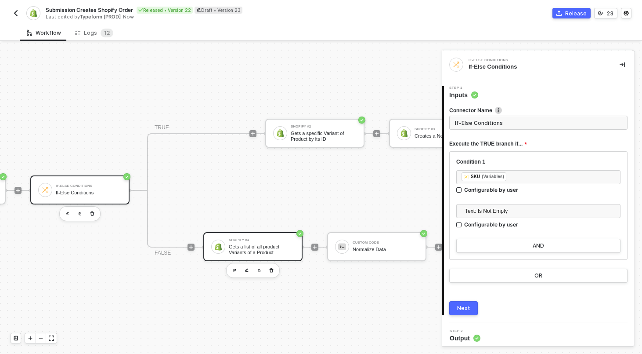
click at [260, 237] on div "Shopify #4 Gets a list of all product Variants of a Product" at bounding box center [252, 246] width 99 height 29
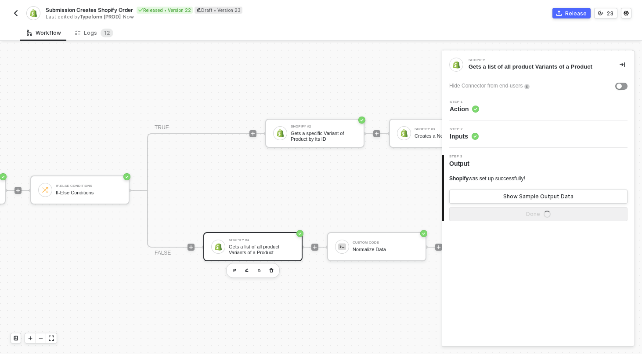
scroll to position [16, 241]
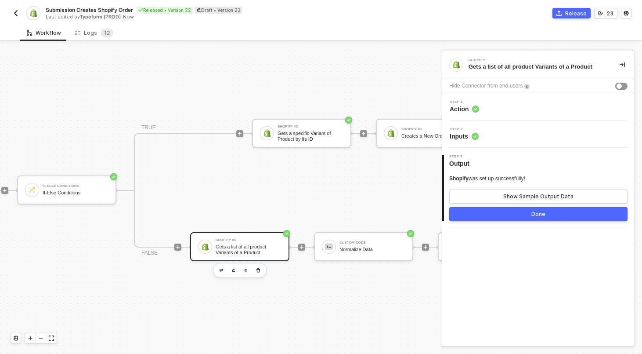
click at [518, 119] on div "Step 1 Action" at bounding box center [538, 106] width 192 height 27
click at [517, 139] on div "Step 2 Inputs" at bounding box center [539, 133] width 190 height 13
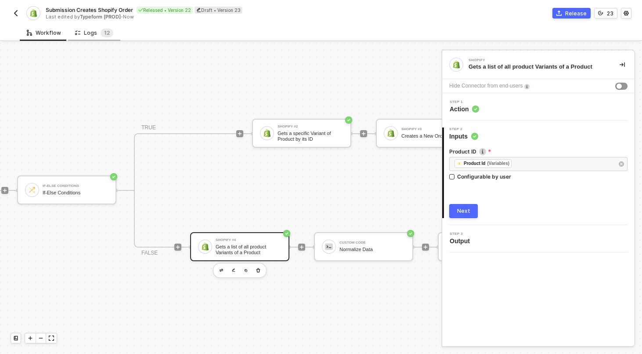
click at [94, 36] on div "Logs 1 2" at bounding box center [94, 33] width 38 height 9
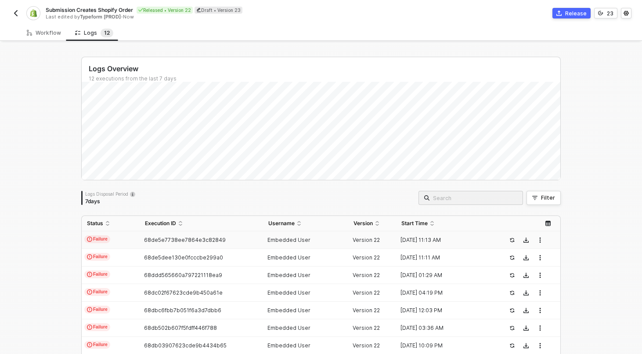
click at [125, 234] on td "Failure" at bounding box center [111, 240] width 58 height 18
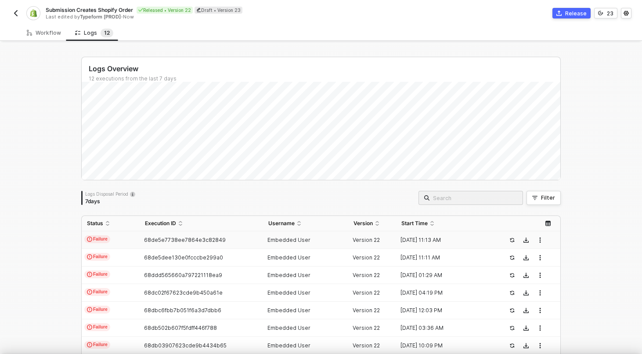
scroll to position [79, 0]
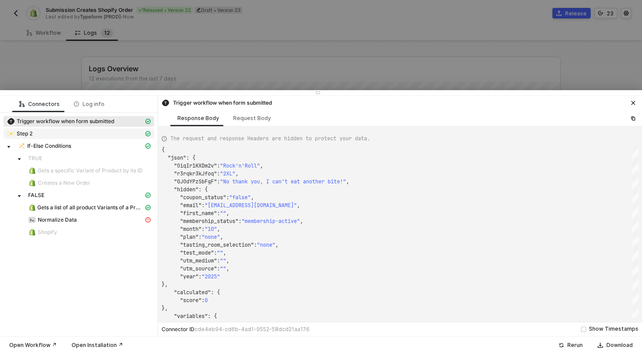
click at [48, 133] on div "Step 2" at bounding box center [75, 134] width 137 height 8
type textarea "{ "json": { "variables": [ { "variables": { "Product Id": "Rock'n'Roll", "SKU":…"
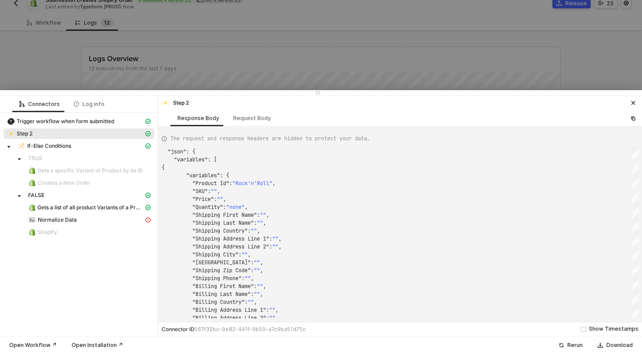
scroll to position [11, 0]
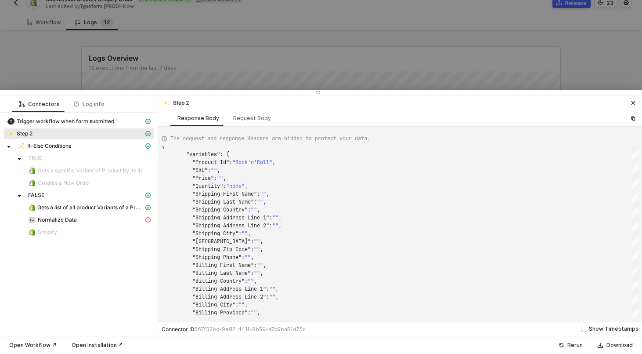
click at [172, 43] on div at bounding box center [321, 177] width 642 height 354
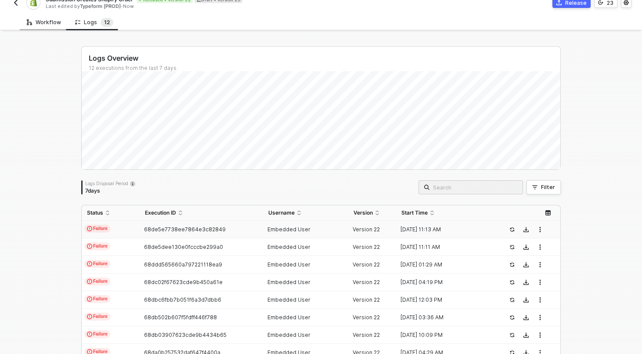
click at [48, 22] on div "Workflow" at bounding box center [44, 22] width 34 height 7
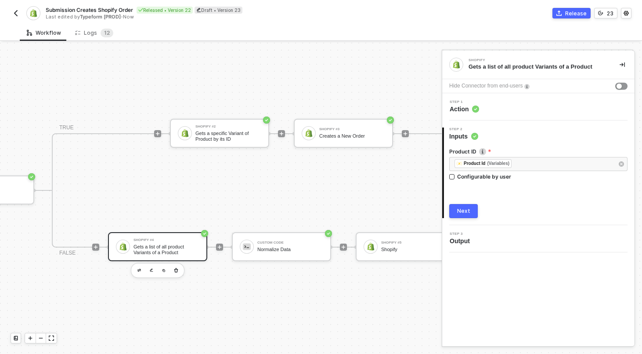
scroll to position [16, 325]
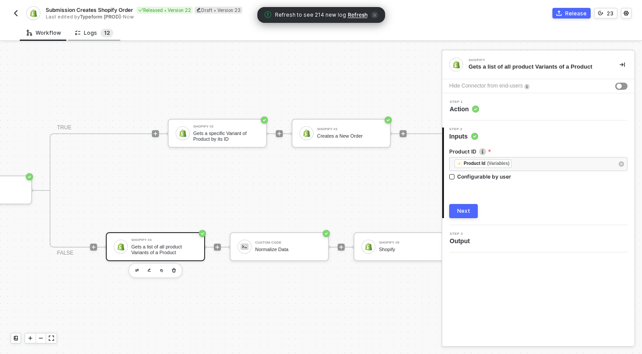
click at [101, 29] on span "1 2" at bounding box center [107, 33] width 13 height 9
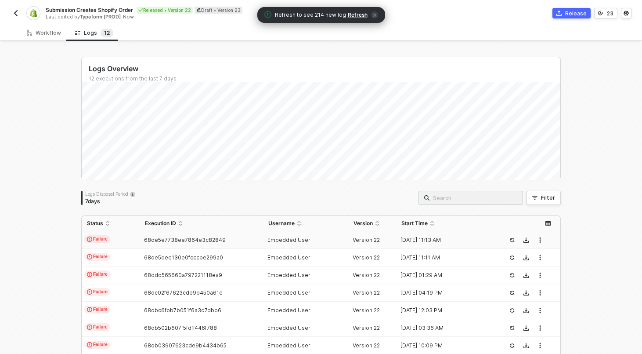
click at [142, 236] on div "68de5e7738ee7864e3c82849" at bounding box center [198, 239] width 116 height 7
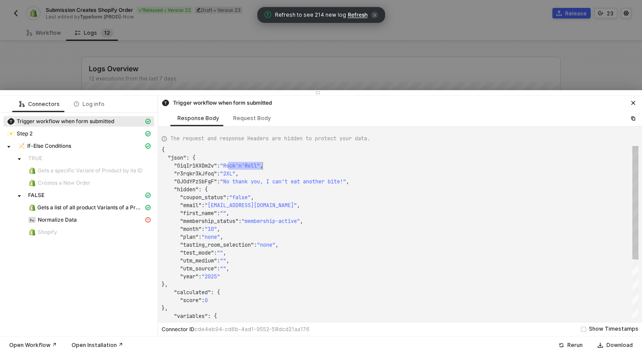
scroll to position [16, 101]
drag, startPoint x: 228, startPoint y: 165, endPoint x: 263, endPoint y: 167, distance: 35.2
click at [38, 132] on div "Step 2" at bounding box center [75, 134] width 137 height 8
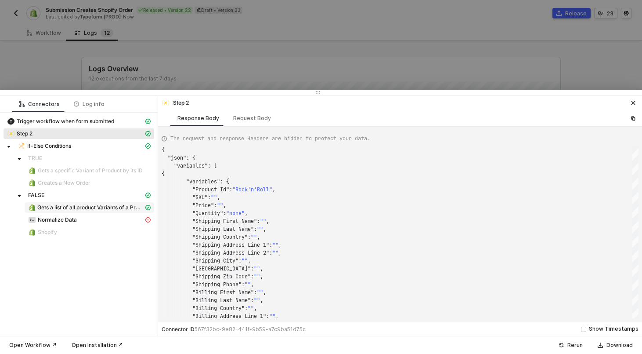
click at [49, 208] on span "Gets a list of all product Variants of a Product" at bounding box center [90, 207] width 106 height 7
type textarea "{ "json": { "productVariants": [] }, "statusCode": 200, "id": "0a1d7fee-1fc9-46…"
